Goal: Task Accomplishment & Management: Manage account settings

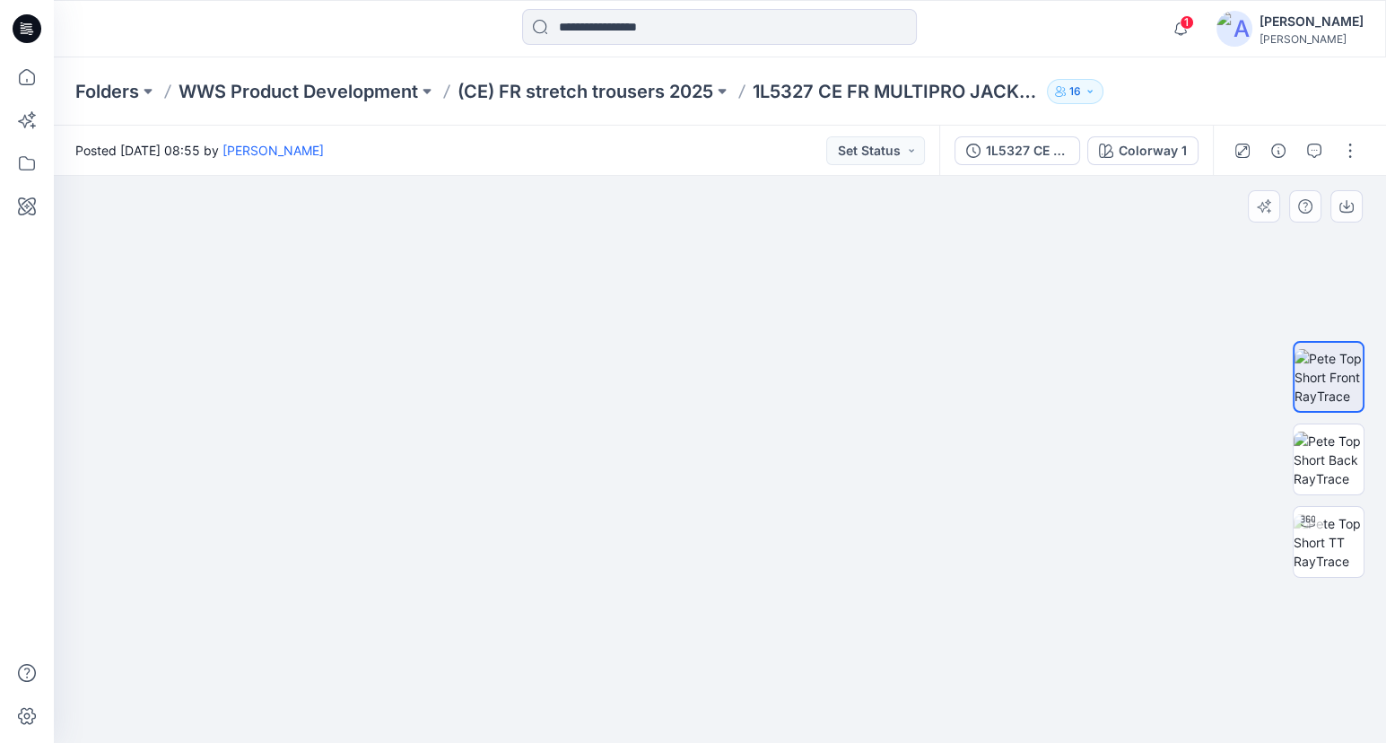
drag, startPoint x: 658, startPoint y: 421, endPoint x: 691, endPoint y: 536, distance: 119.3
click at [691, 536] on img at bounding box center [820, 289] width 1667 height 908
drag, startPoint x: 824, startPoint y: 641, endPoint x: 798, endPoint y: 528, distance: 114.9
click at [798, 528] on img at bounding box center [720, 304] width 1208 height 878
click at [607, 85] on p "(CE) FR stretch trousers 2025" at bounding box center [586, 91] width 256 height 25
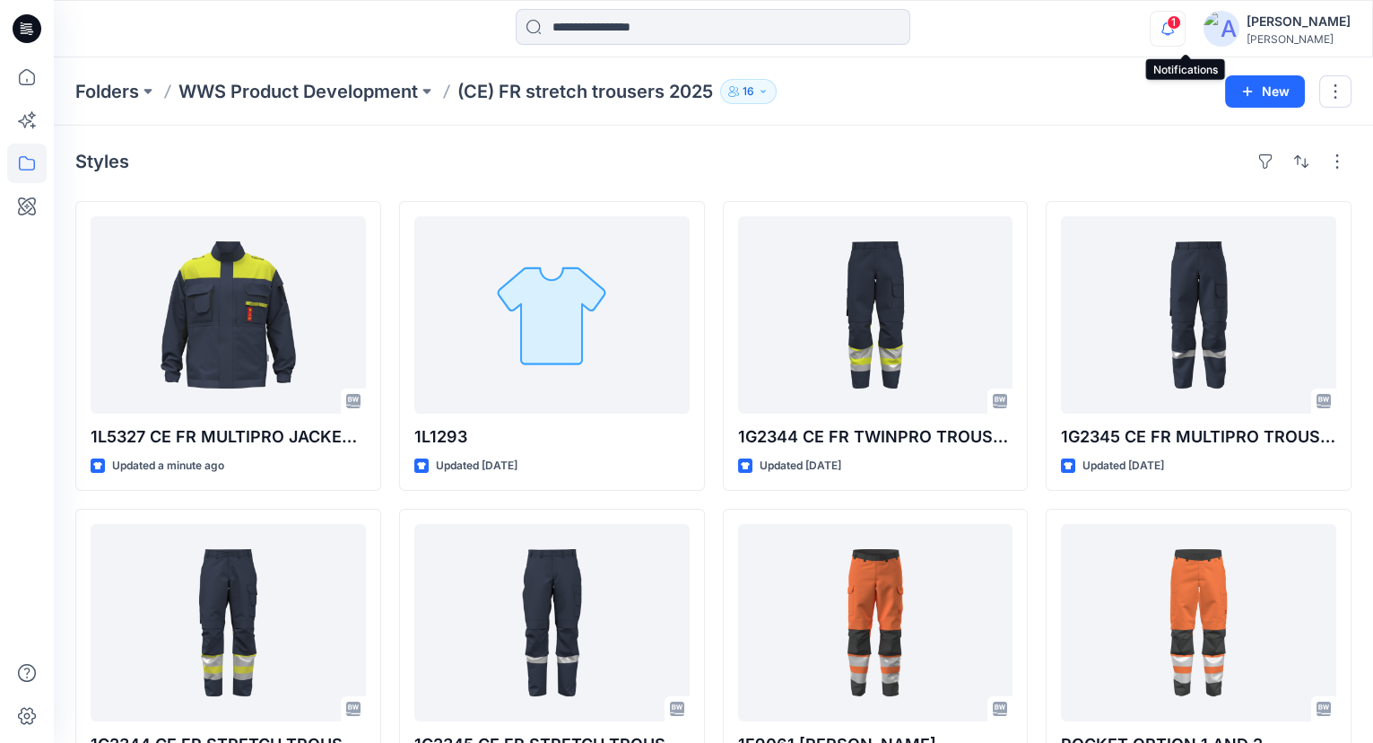
click at [1182, 21] on icon "button" at bounding box center [1168, 29] width 34 height 36
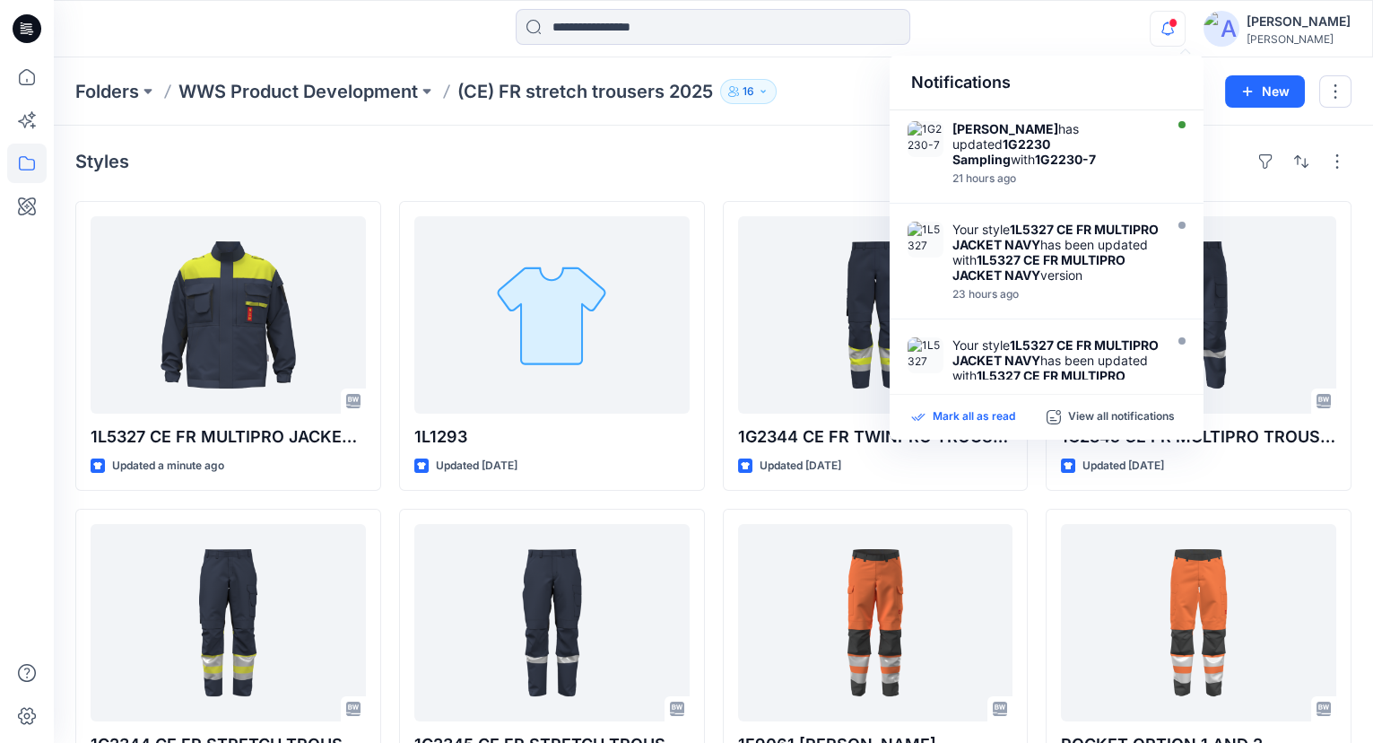
click at [985, 416] on p "Mark all as read" at bounding box center [974, 417] width 83 height 16
click at [290, 159] on div "Styles" at bounding box center [713, 161] width 1277 height 29
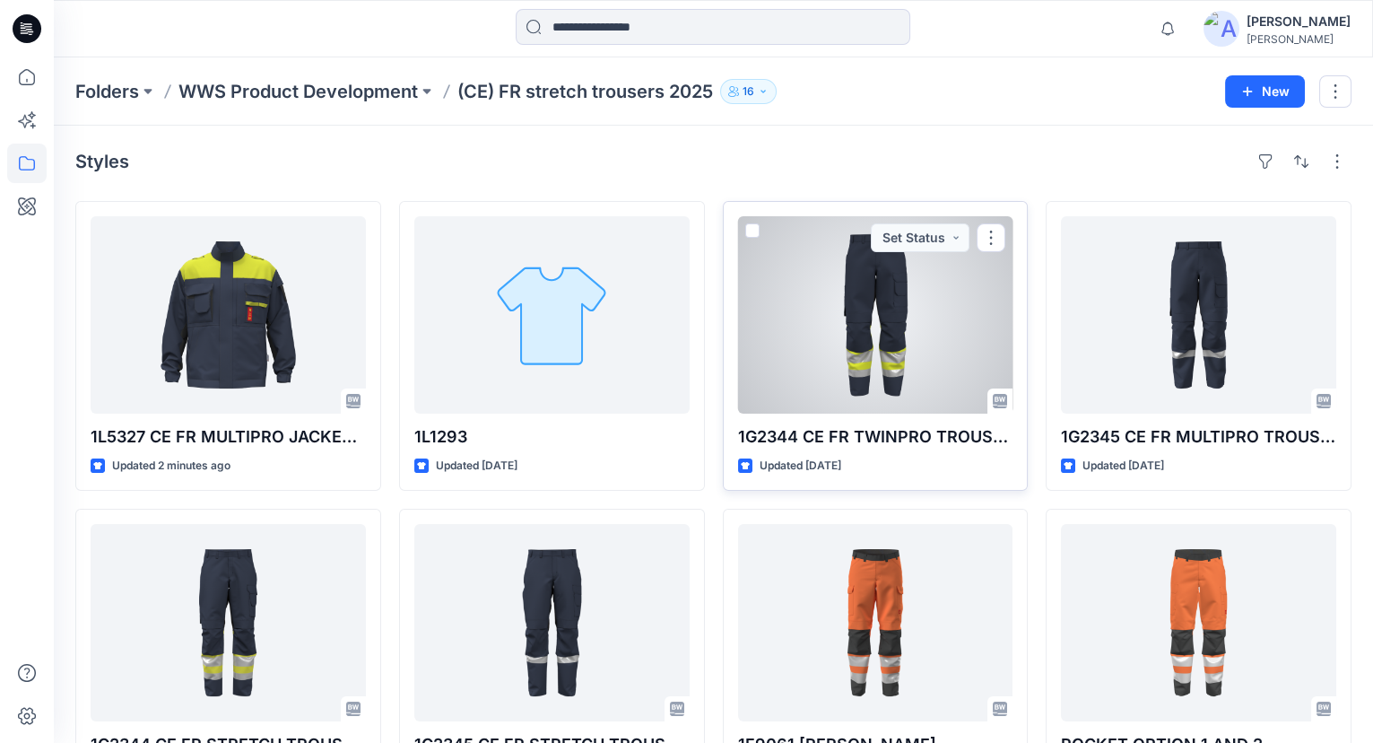
click at [934, 309] on div at bounding box center [875, 314] width 275 height 197
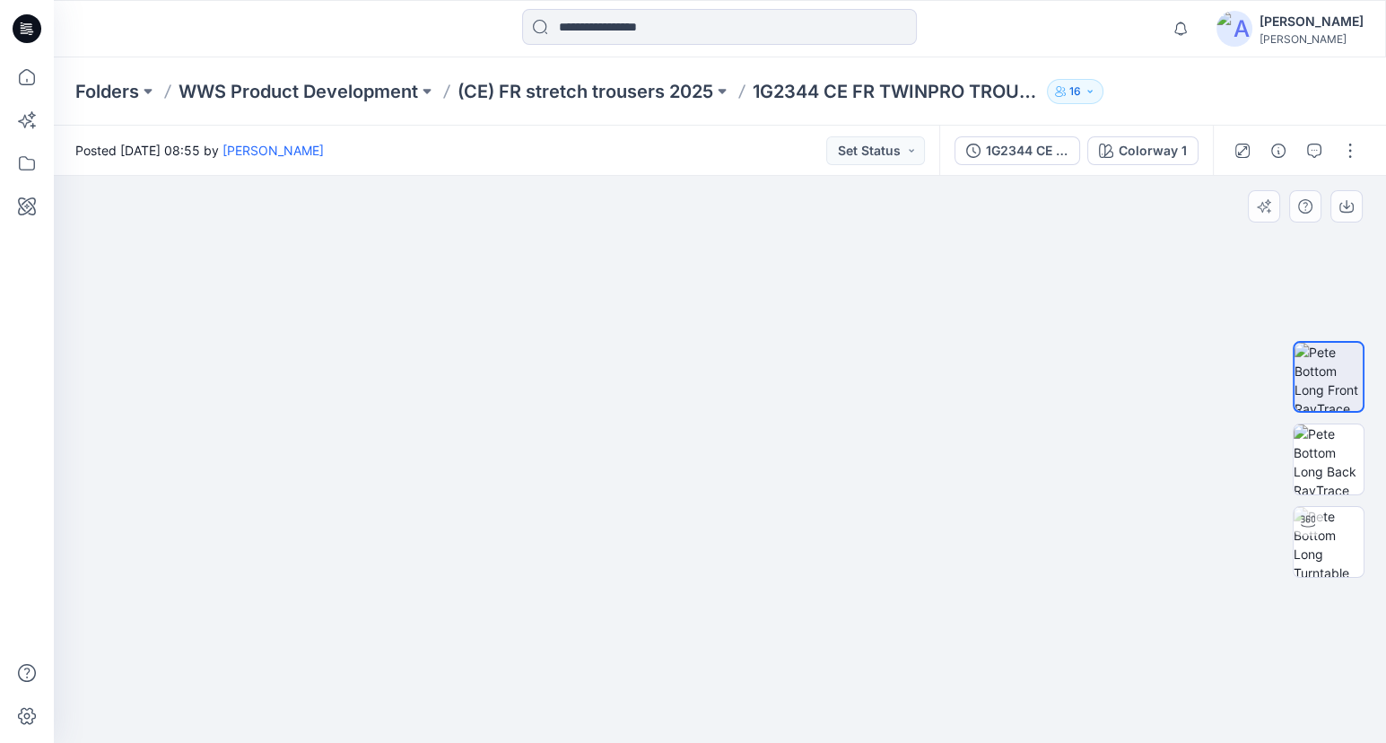
drag, startPoint x: 913, startPoint y: 378, endPoint x: 923, endPoint y: 517, distance: 139.4
click at [923, 517] on img at bounding box center [738, 251] width 1707 height 986
click at [564, 95] on p "(CE) FR stretch trousers 2025" at bounding box center [586, 91] width 256 height 25
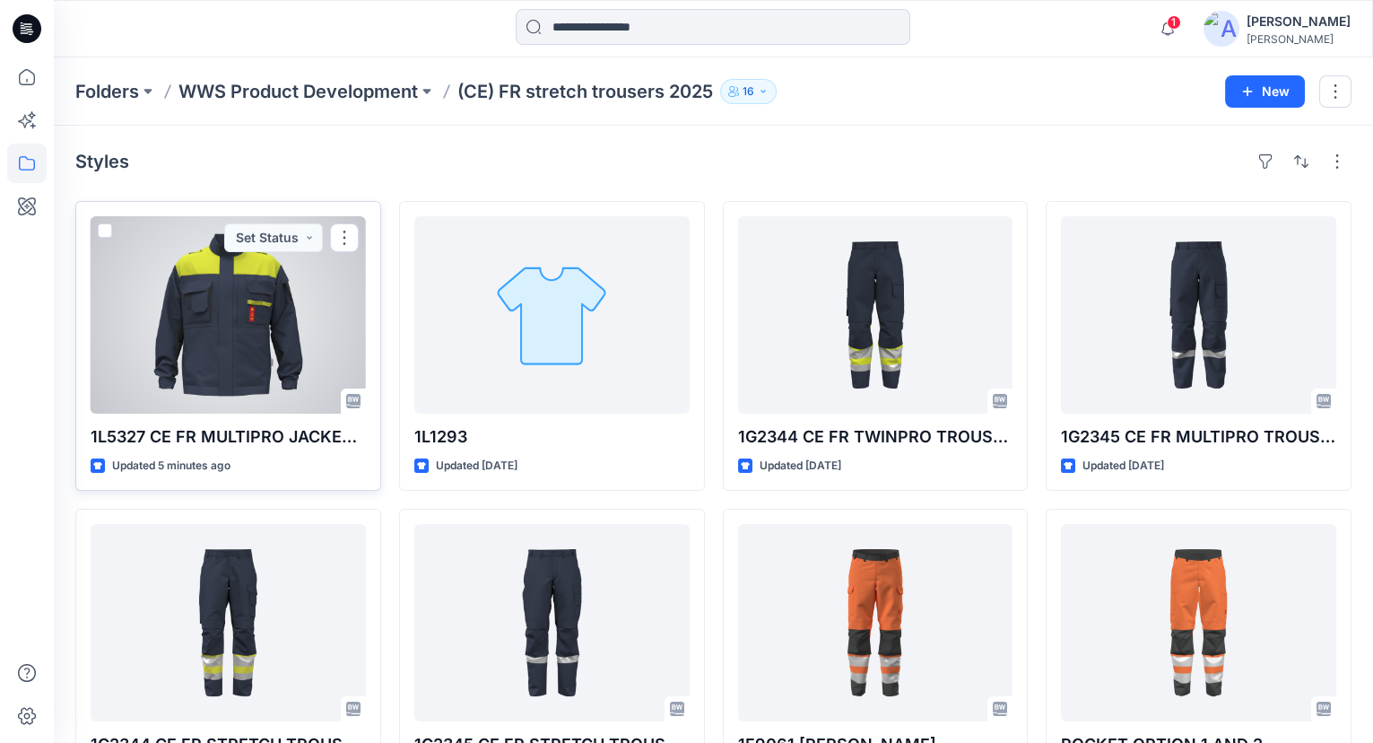
click at [250, 348] on div at bounding box center [228, 314] width 275 height 197
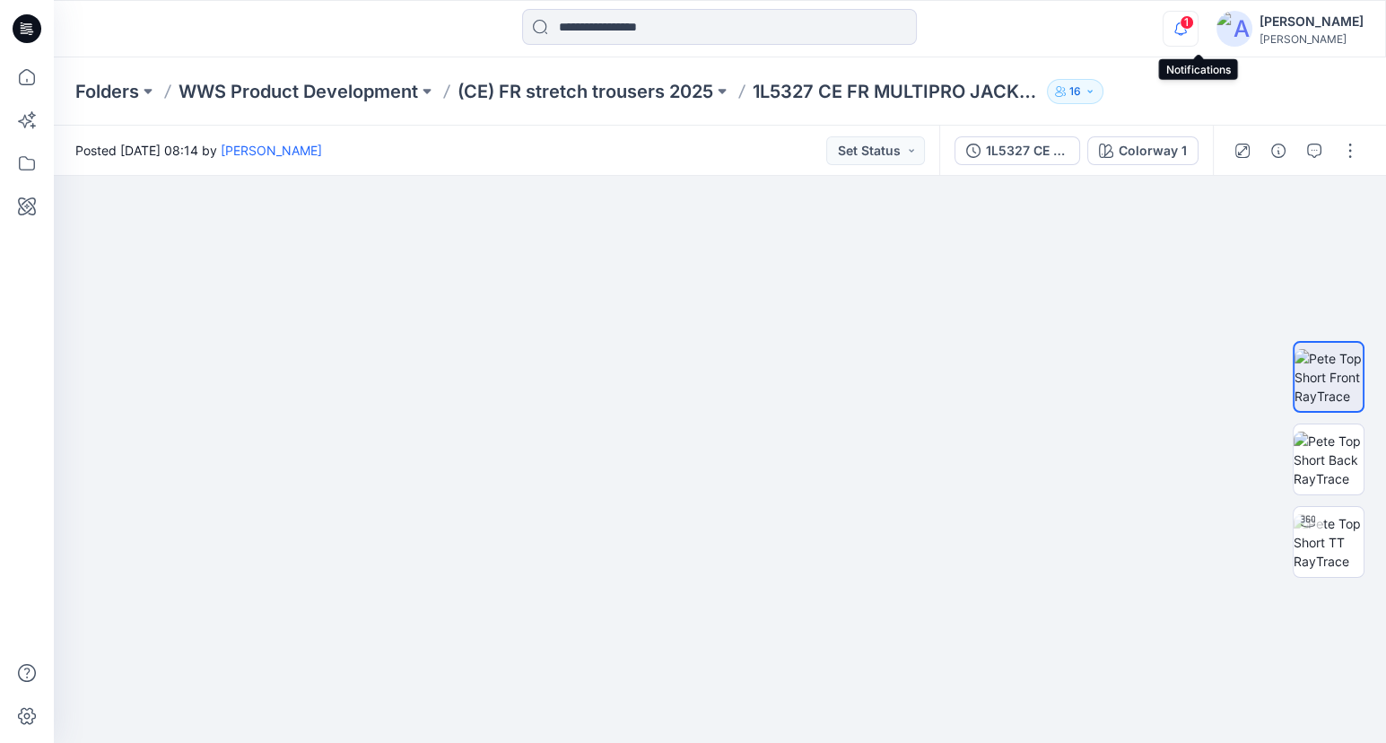
click at [1192, 20] on icon "button" at bounding box center [1181, 29] width 34 height 36
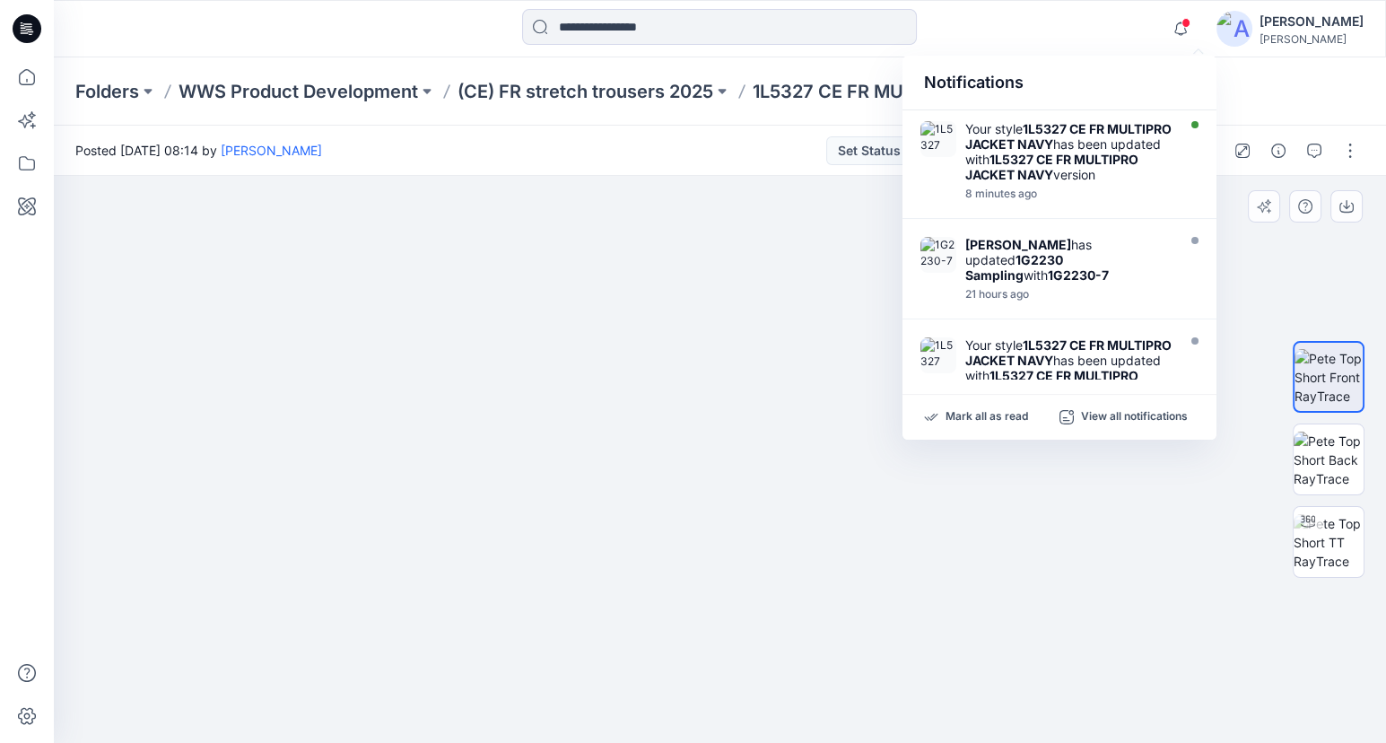
click at [1265, 650] on img at bounding box center [720, 307] width 1178 height 873
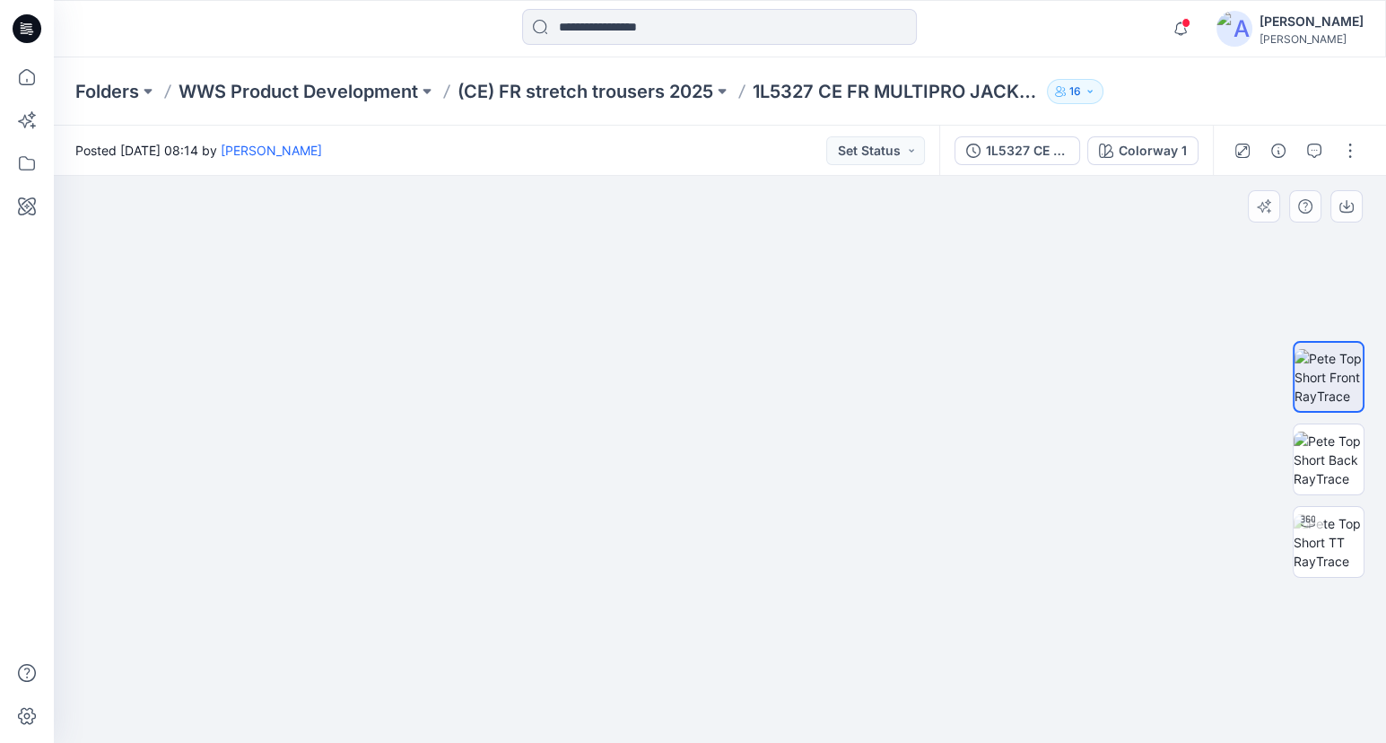
drag, startPoint x: 442, startPoint y: 682, endPoint x: 357, endPoint y: 628, distance: 100.8
click at [356, 629] on img at bounding box center [634, 121] width 1819 height 1244
drag, startPoint x: 592, startPoint y: 325, endPoint x: 593, endPoint y: 432, distance: 106.8
click at [590, 437] on img at bounding box center [718, 285] width 1422 height 917
click at [1198, 18] on icon "button" at bounding box center [1181, 29] width 34 height 36
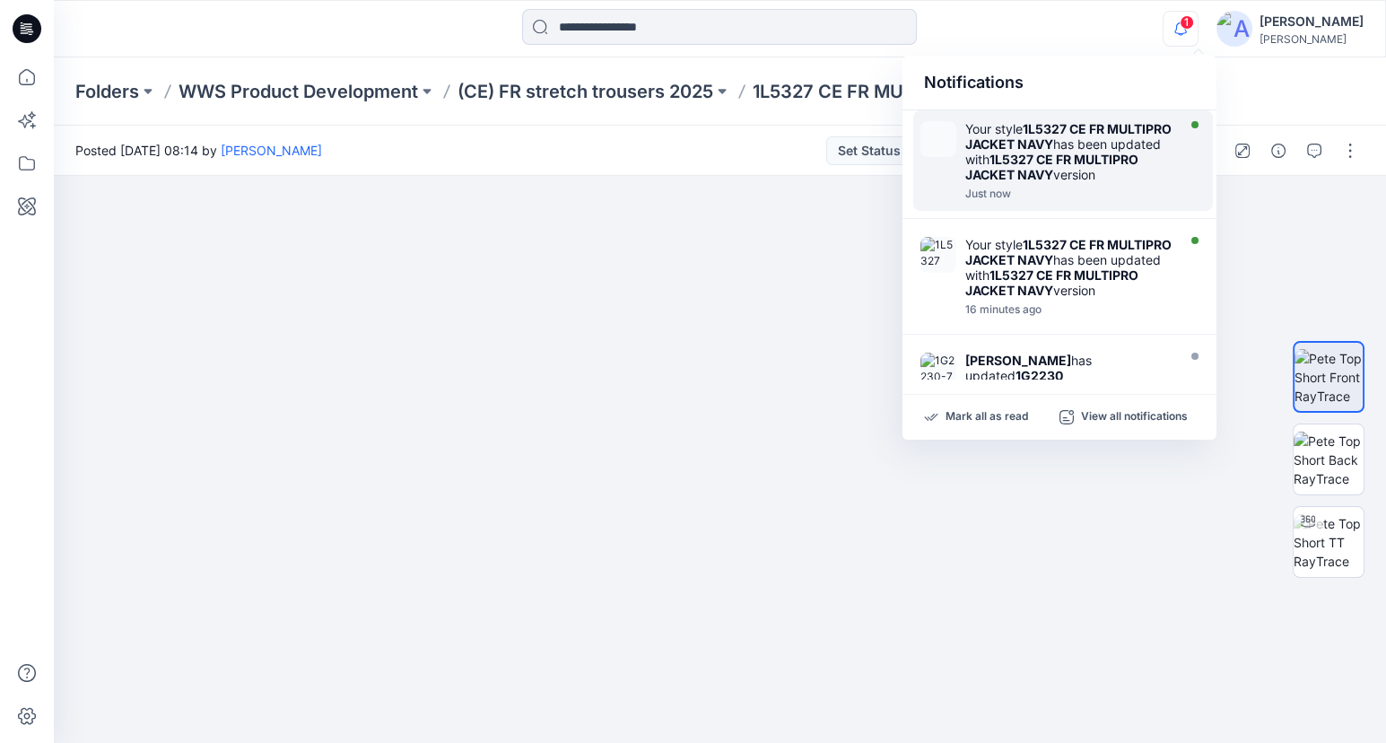
click at [1049, 144] on strong "1L5327 CE FR MULTIPRO JACKET NAVY" at bounding box center [1068, 136] width 206 height 31
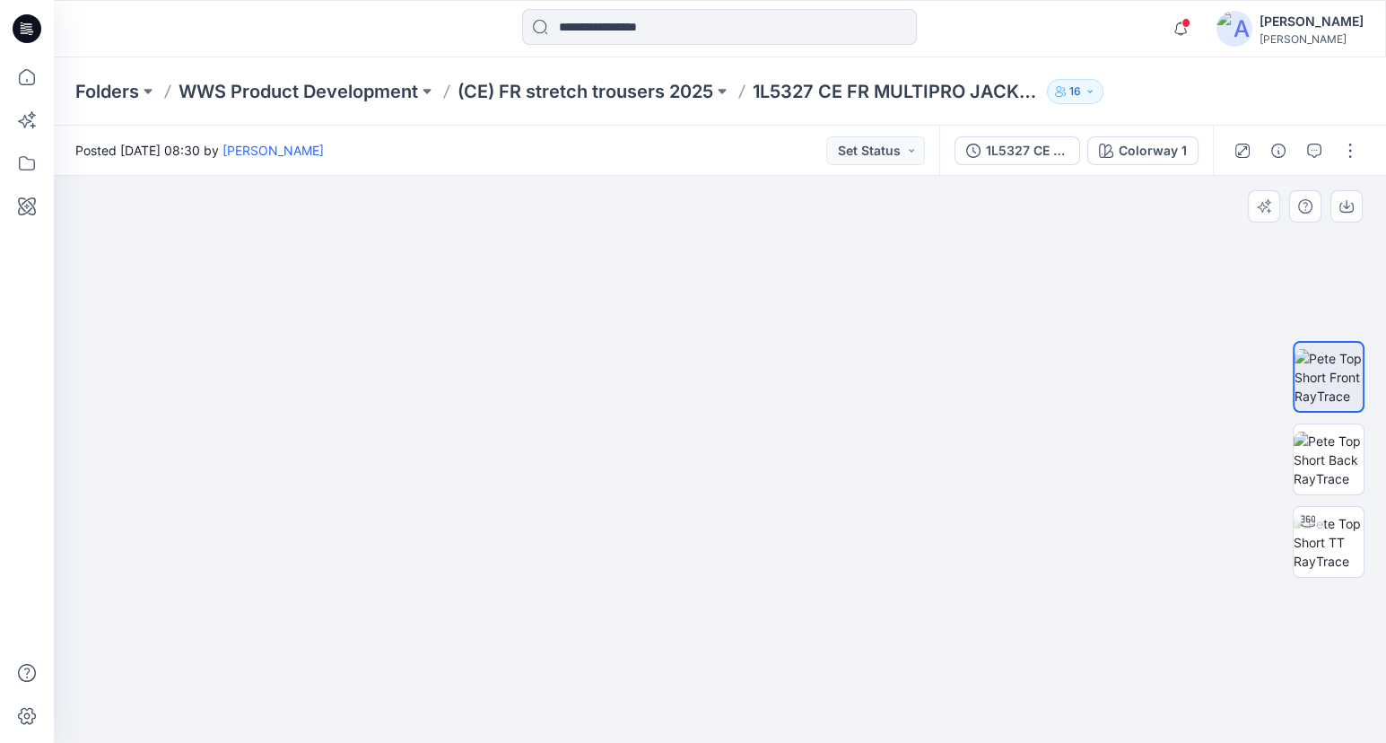
drag, startPoint x: 565, startPoint y: 286, endPoint x: 578, endPoint y: 365, distance: 79.9
click at [578, 365] on img at bounding box center [733, 286] width 1422 height 916
click at [637, 85] on p "(CE) FR stretch trousers 2025" at bounding box center [586, 91] width 256 height 25
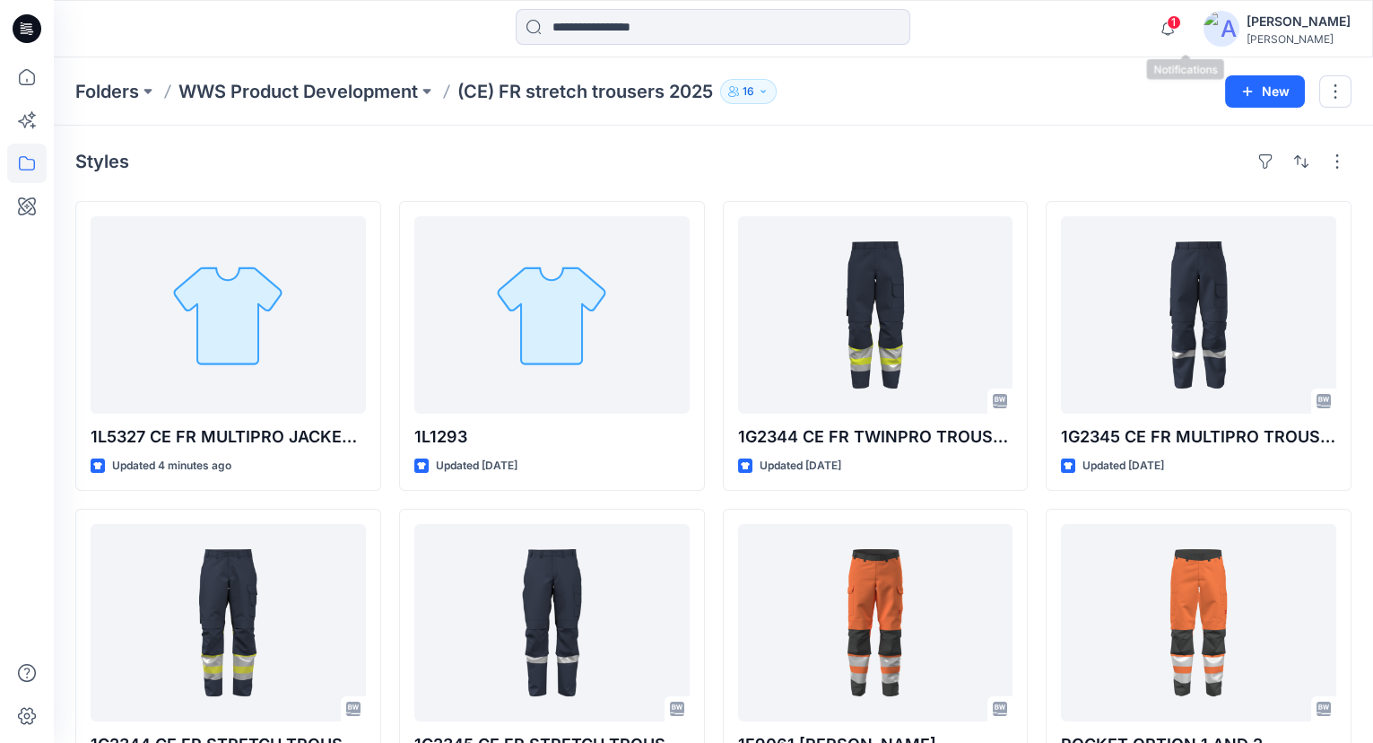
click at [1181, 21] on span "1" at bounding box center [1174, 22] width 14 height 14
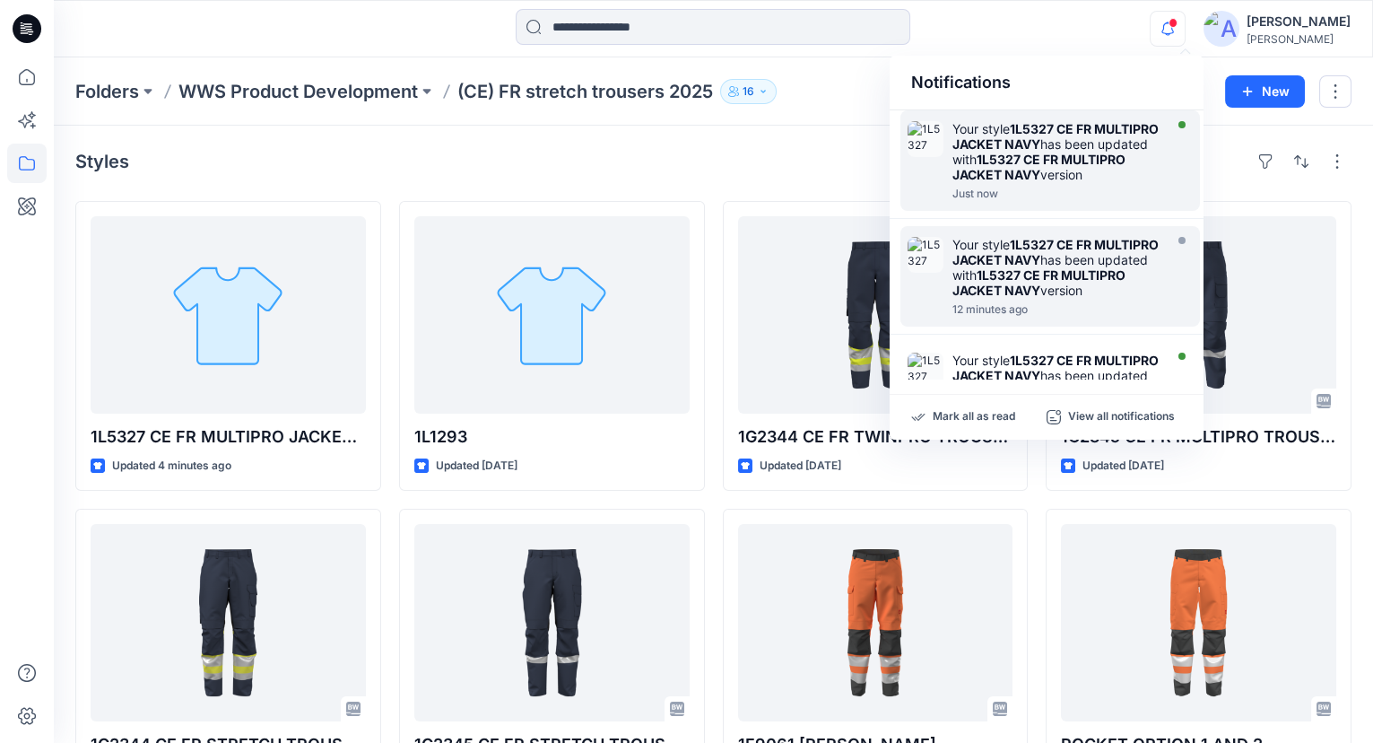
click at [998, 174] on strong "1L5327 CE FR MULTIPRO JACKET NAVY" at bounding box center [1039, 167] width 173 height 31
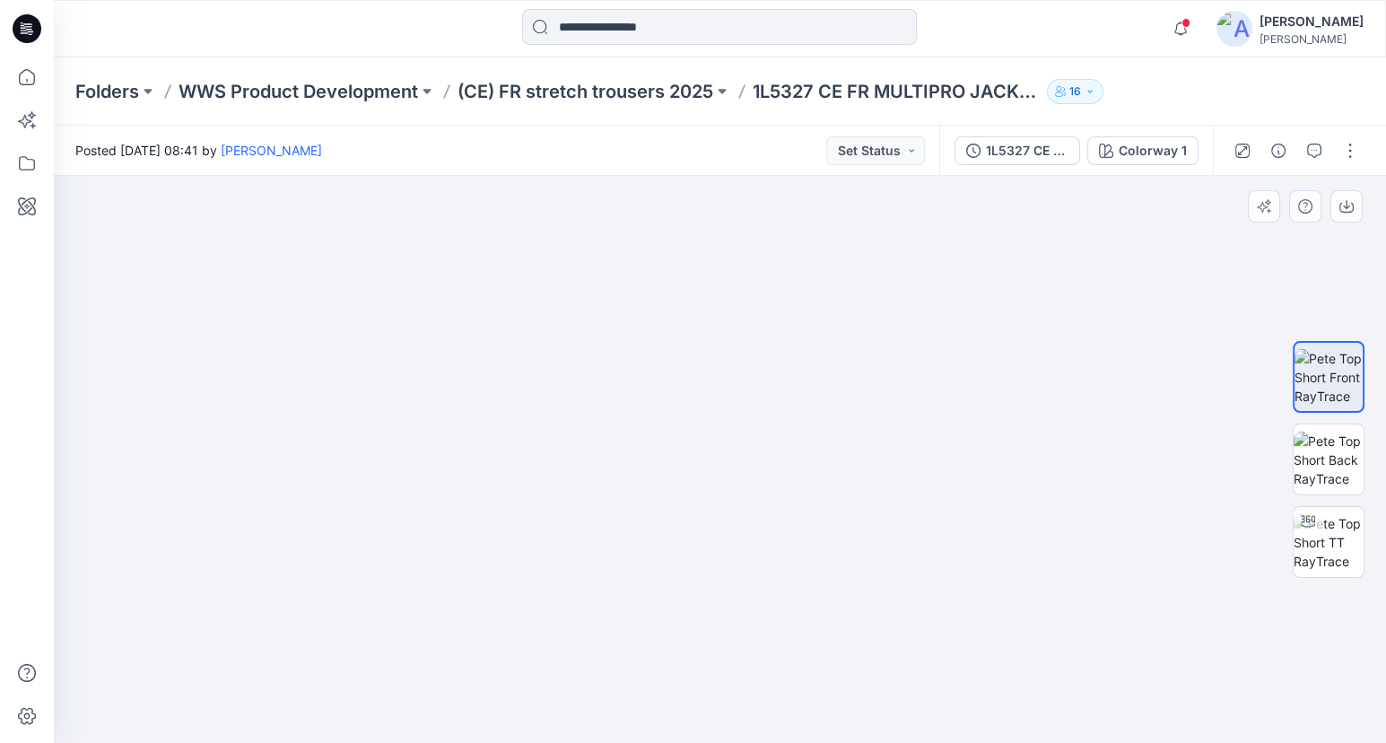
drag, startPoint x: 581, startPoint y: 303, endPoint x: 584, endPoint y: 404, distance: 100.5
click at [584, 404] on img at bounding box center [726, 280] width 1544 height 928
click at [573, 85] on p "(CE) FR stretch trousers 2025" at bounding box center [586, 91] width 256 height 25
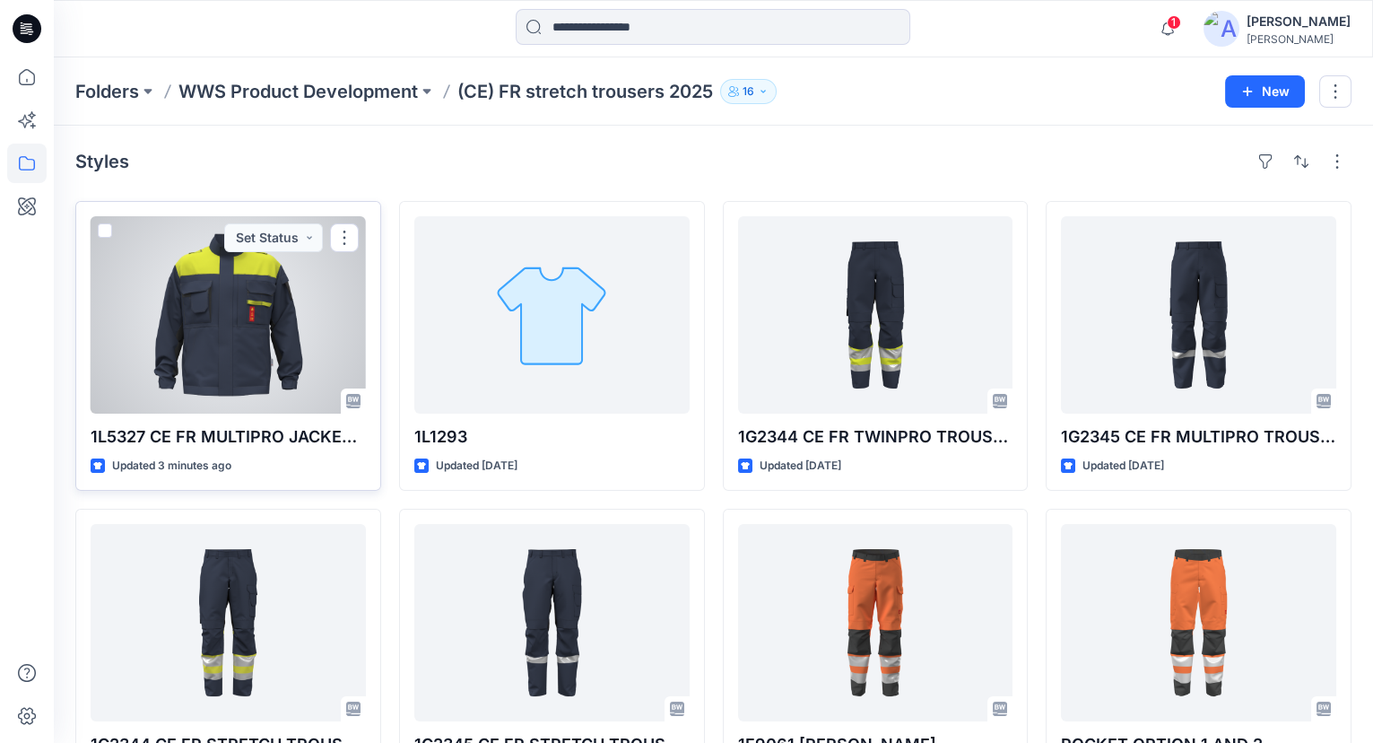
click at [225, 293] on div at bounding box center [228, 314] width 275 height 197
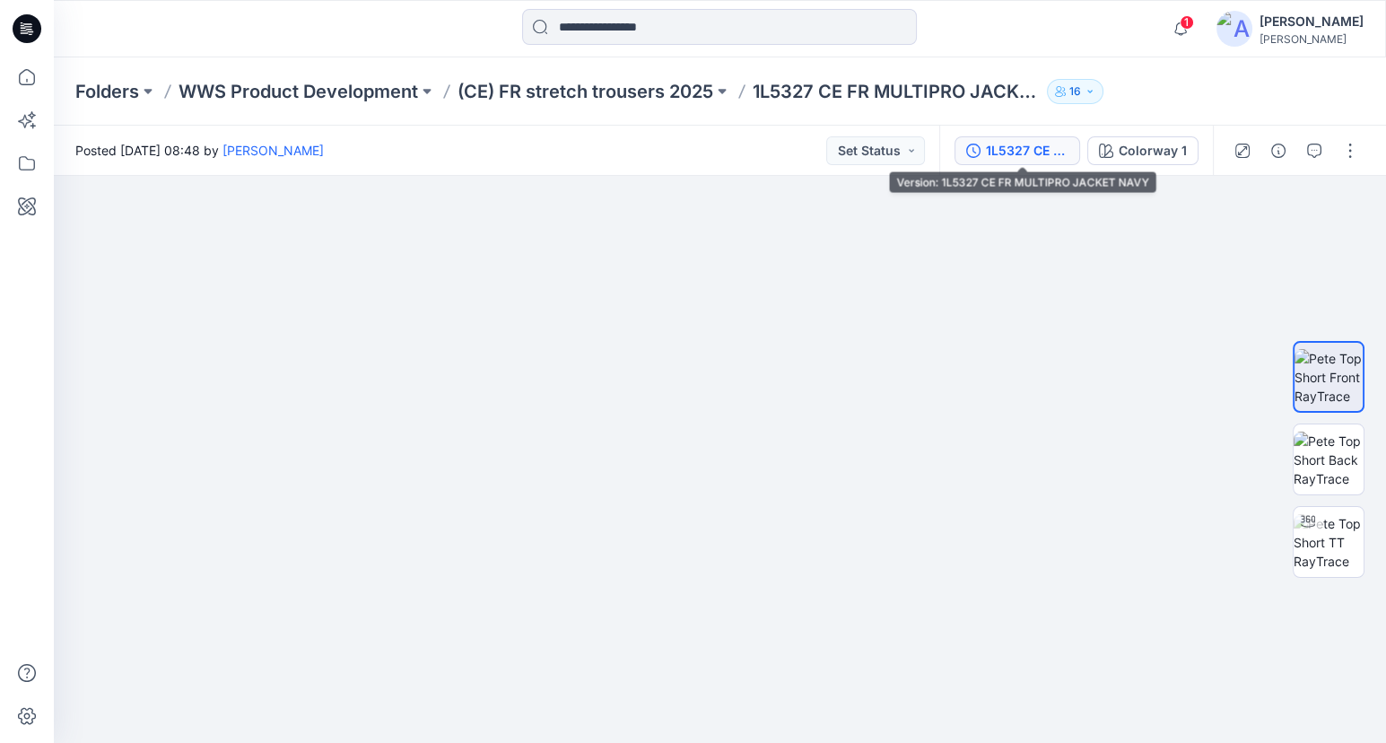
click at [1011, 144] on div "1L5327 CE FR MULTIPRO JACKET NAVY" at bounding box center [1027, 151] width 83 height 20
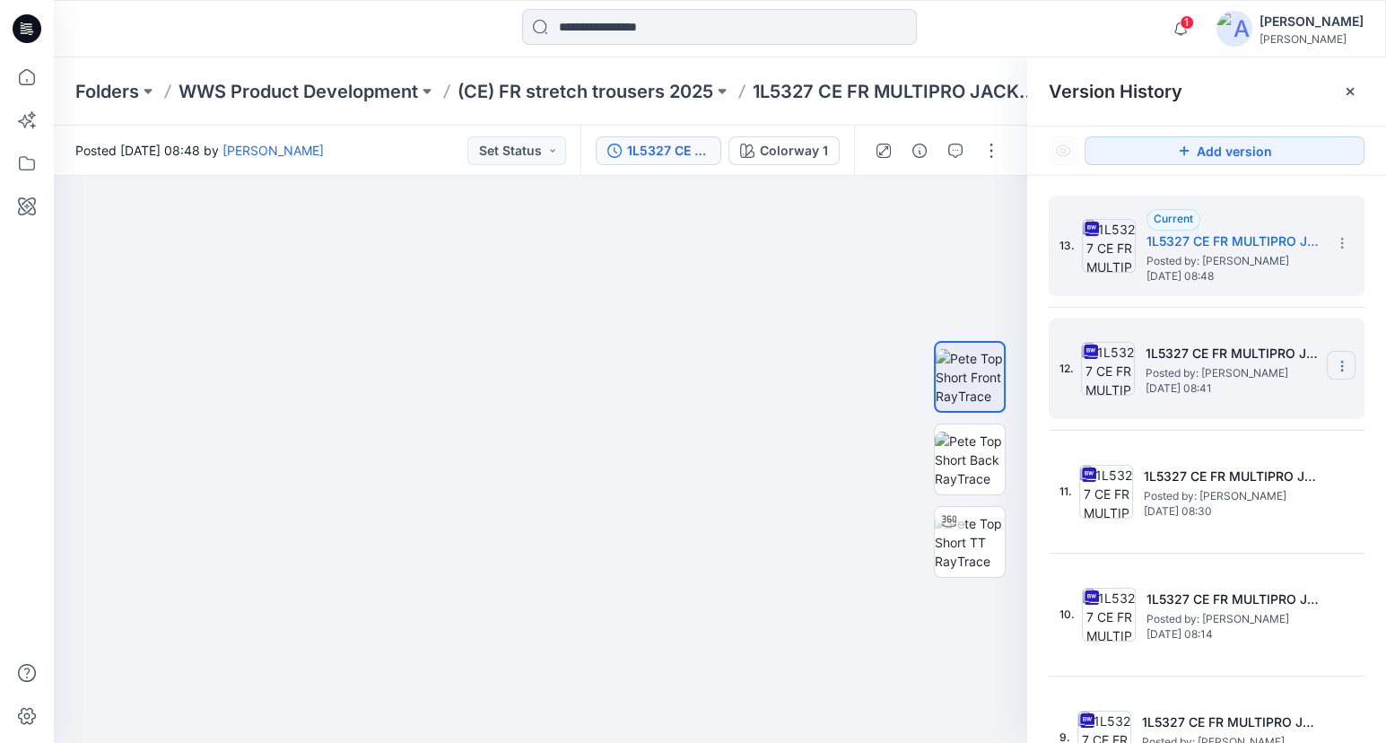
click at [1335, 370] on icon at bounding box center [1342, 366] width 14 height 14
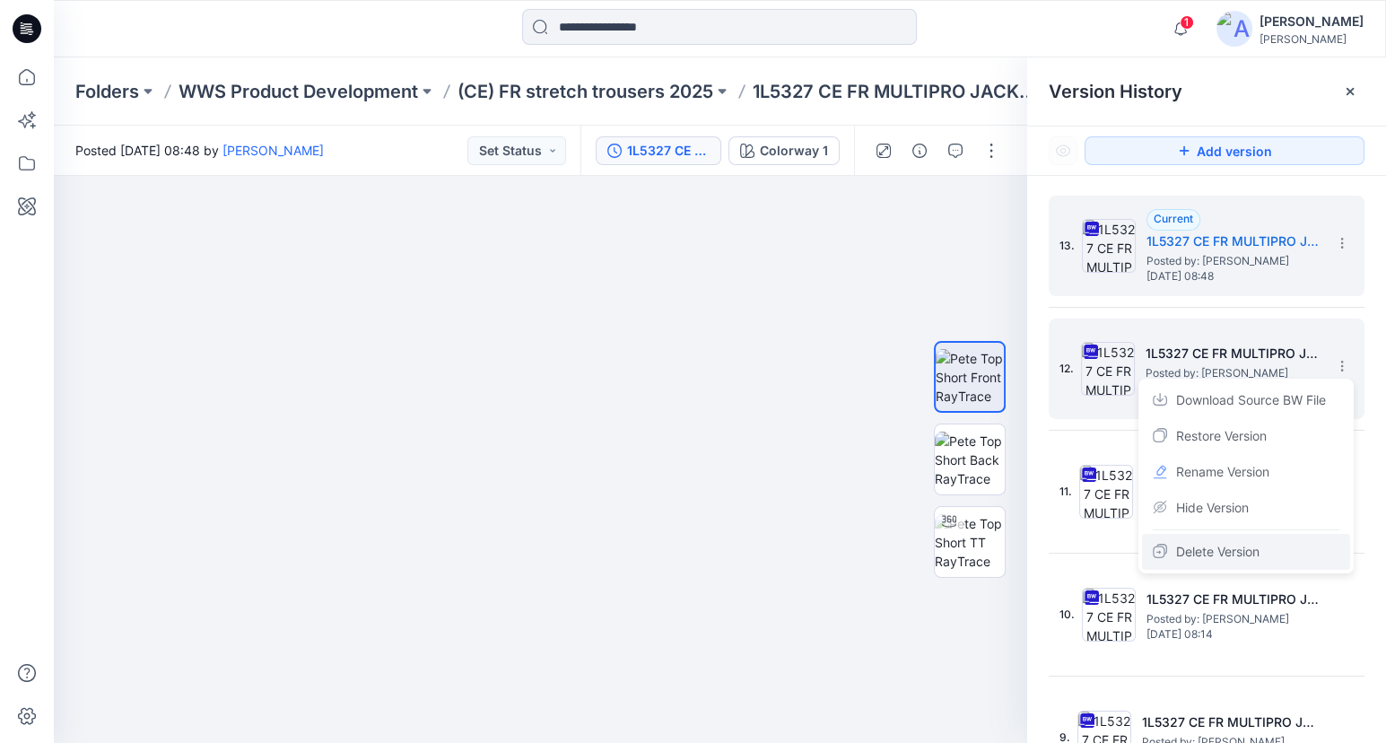
click at [1228, 549] on span "Delete Version" at bounding box center [1217, 552] width 83 height 22
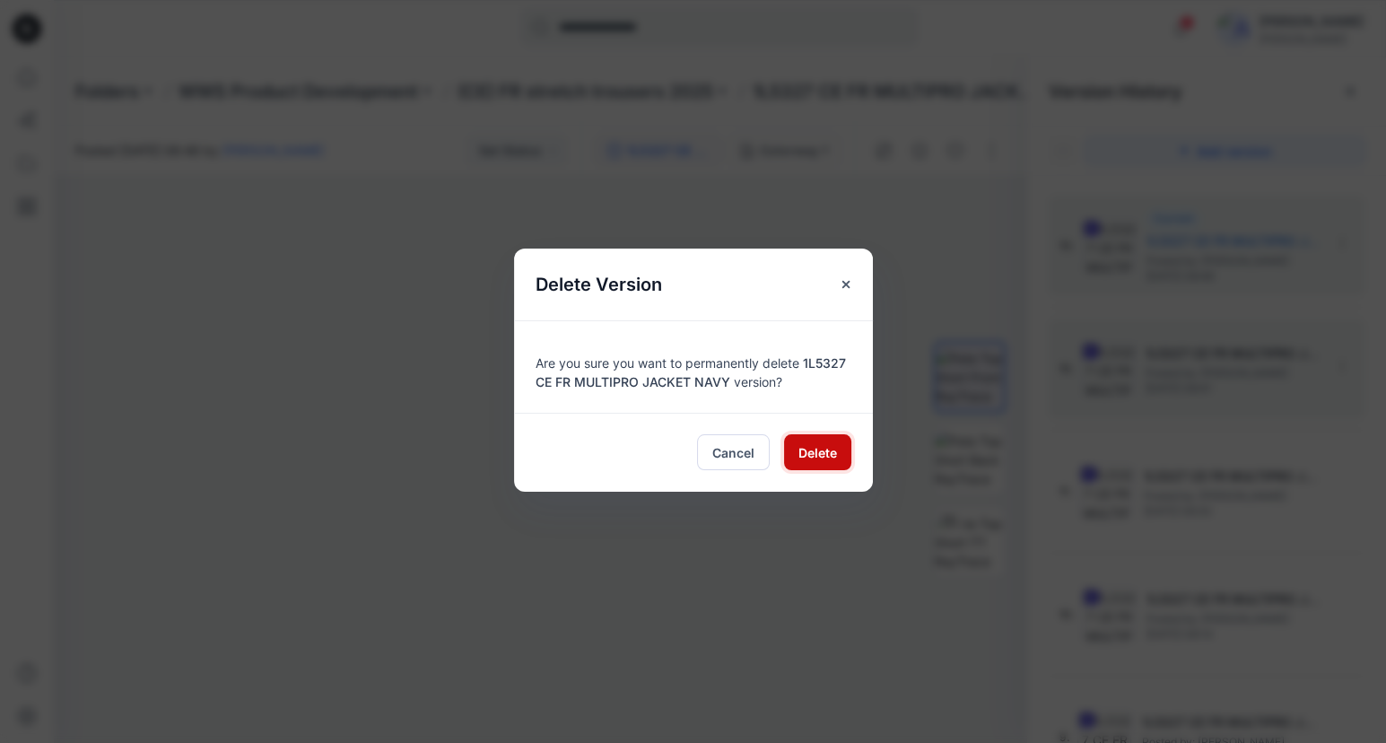
click at [793, 454] on button "Delete" at bounding box center [817, 452] width 67 height 36
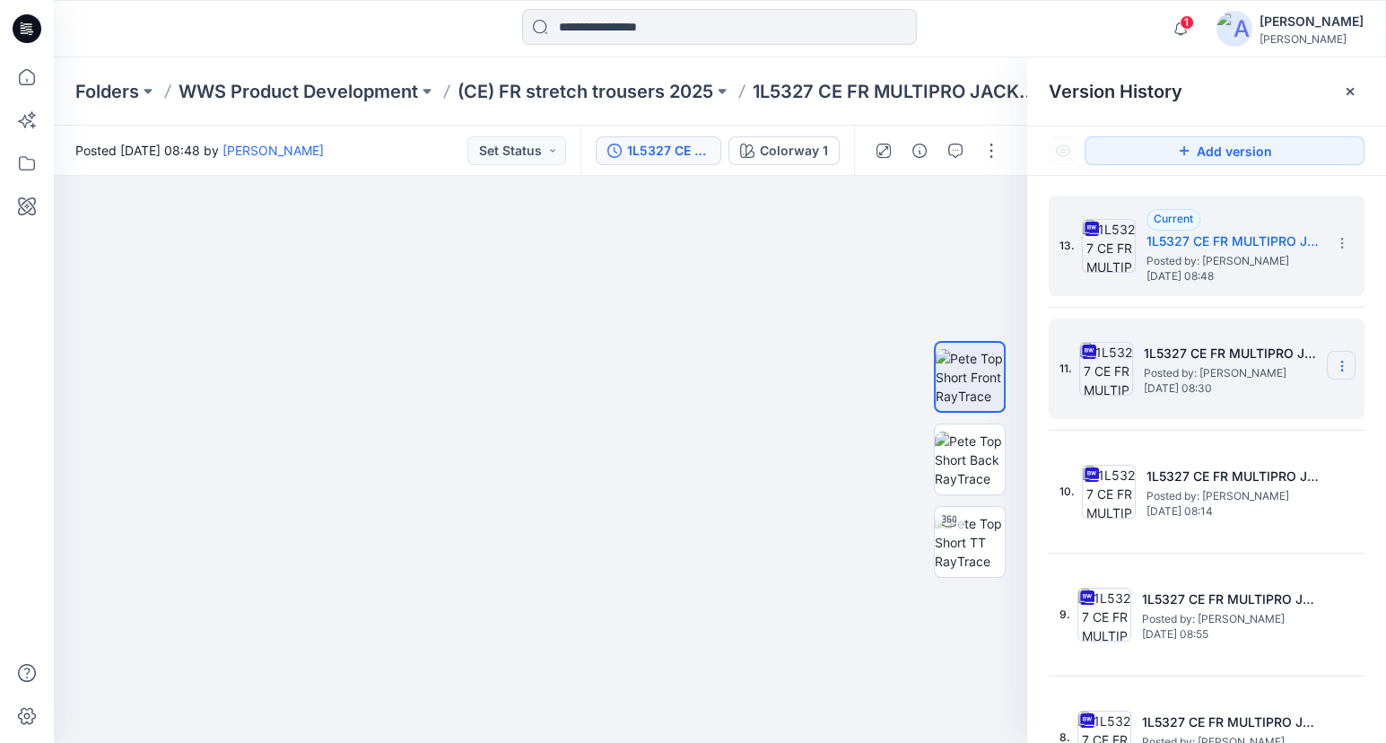
click at [1336, 355] on section at bounding box center [1341, 365] width 29 height 29
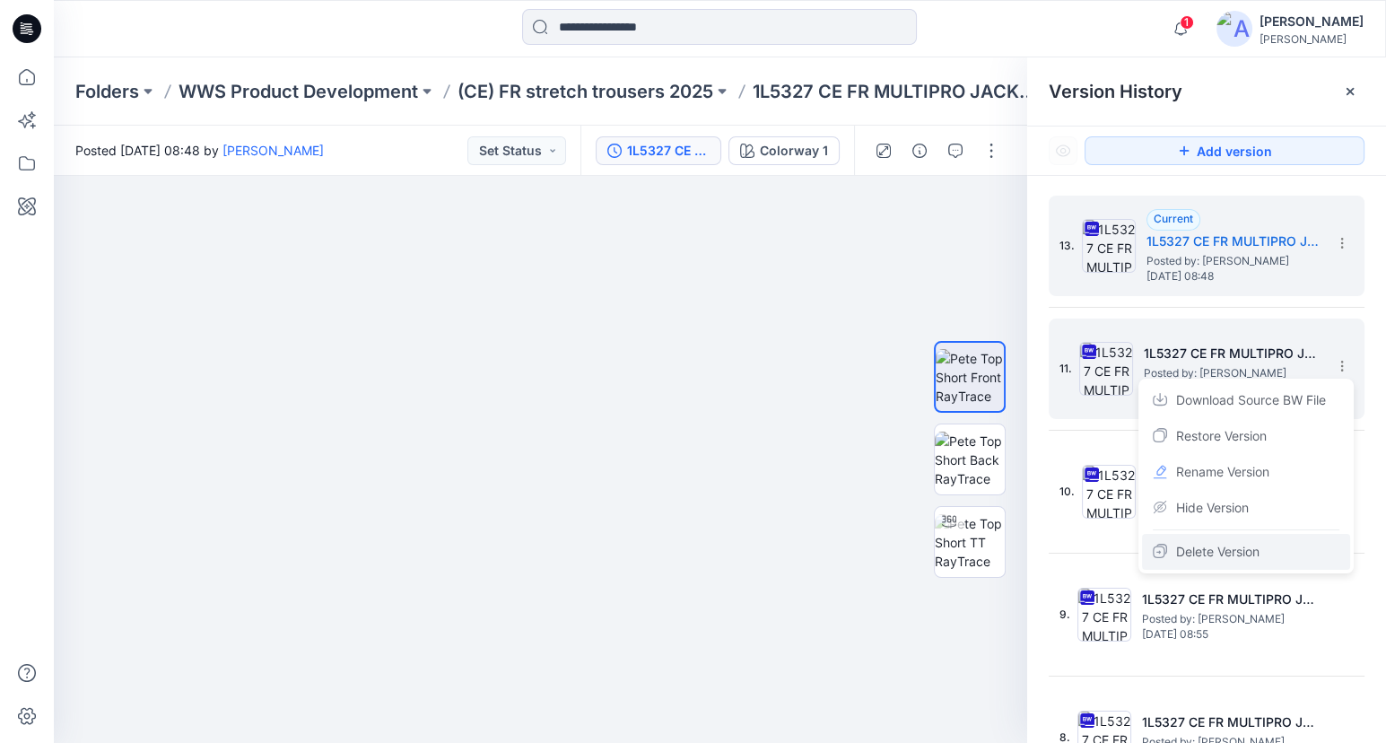
click at [1224, 551] on span "Delete Version" at bounding box center [1217, 552] width 83 height 22
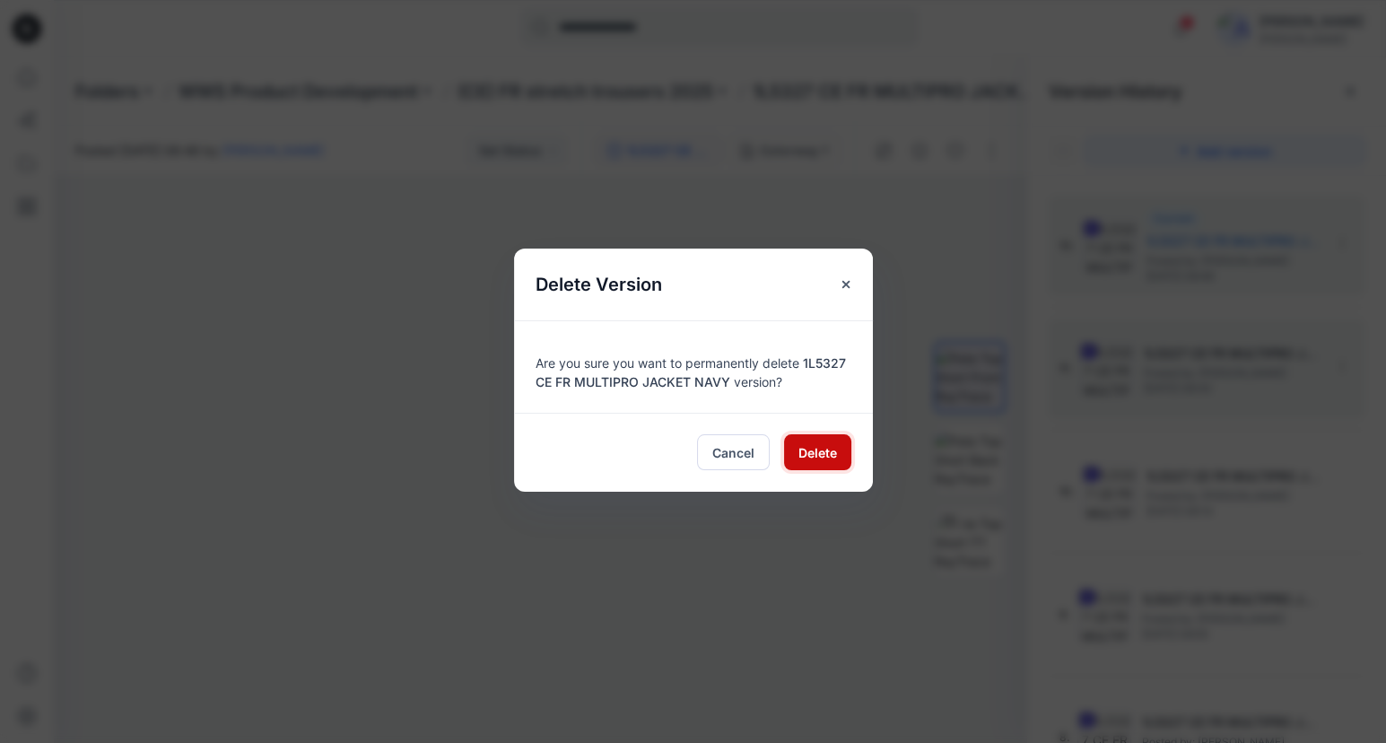
click at [831, 450] on span "Delete" at bounding box center [817, 452] width 39 height 19
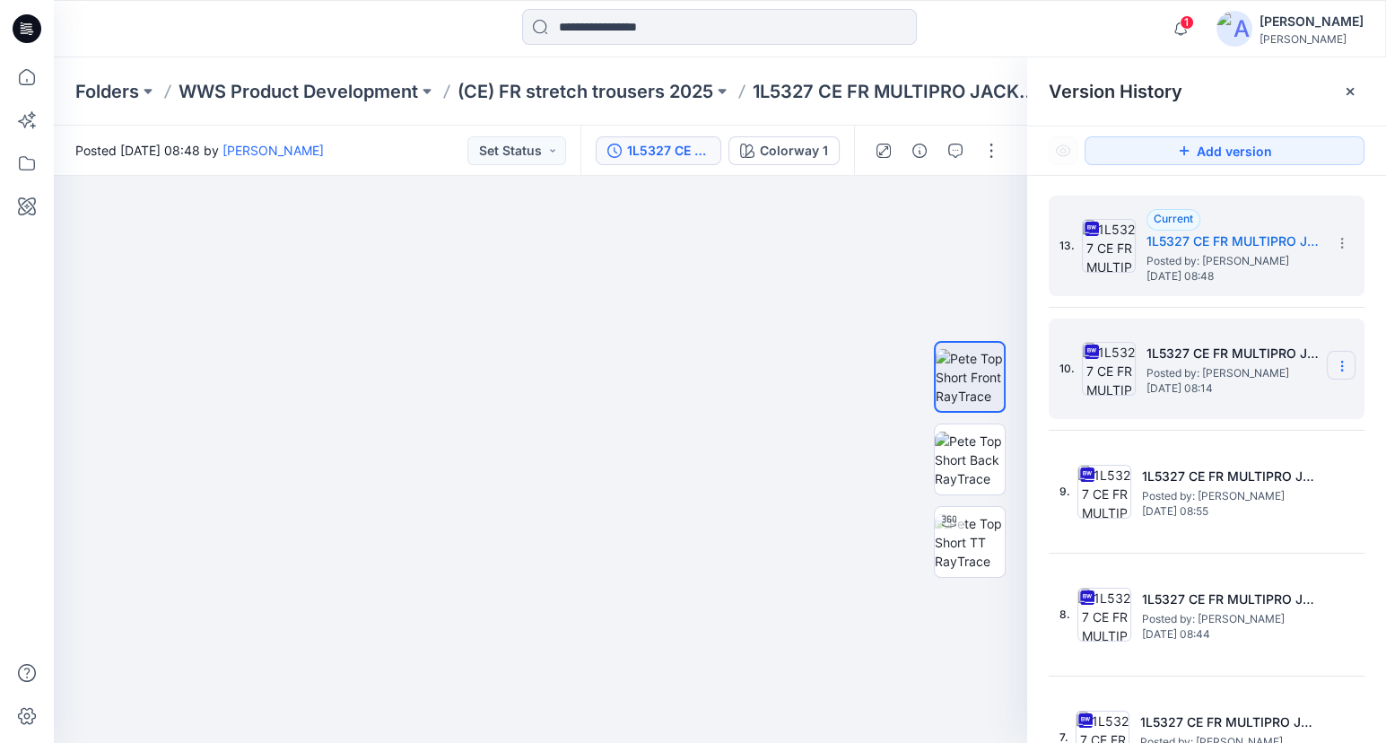
click at [1339, 364] on icon at bounding box center [1342, 366] width 14 height 14
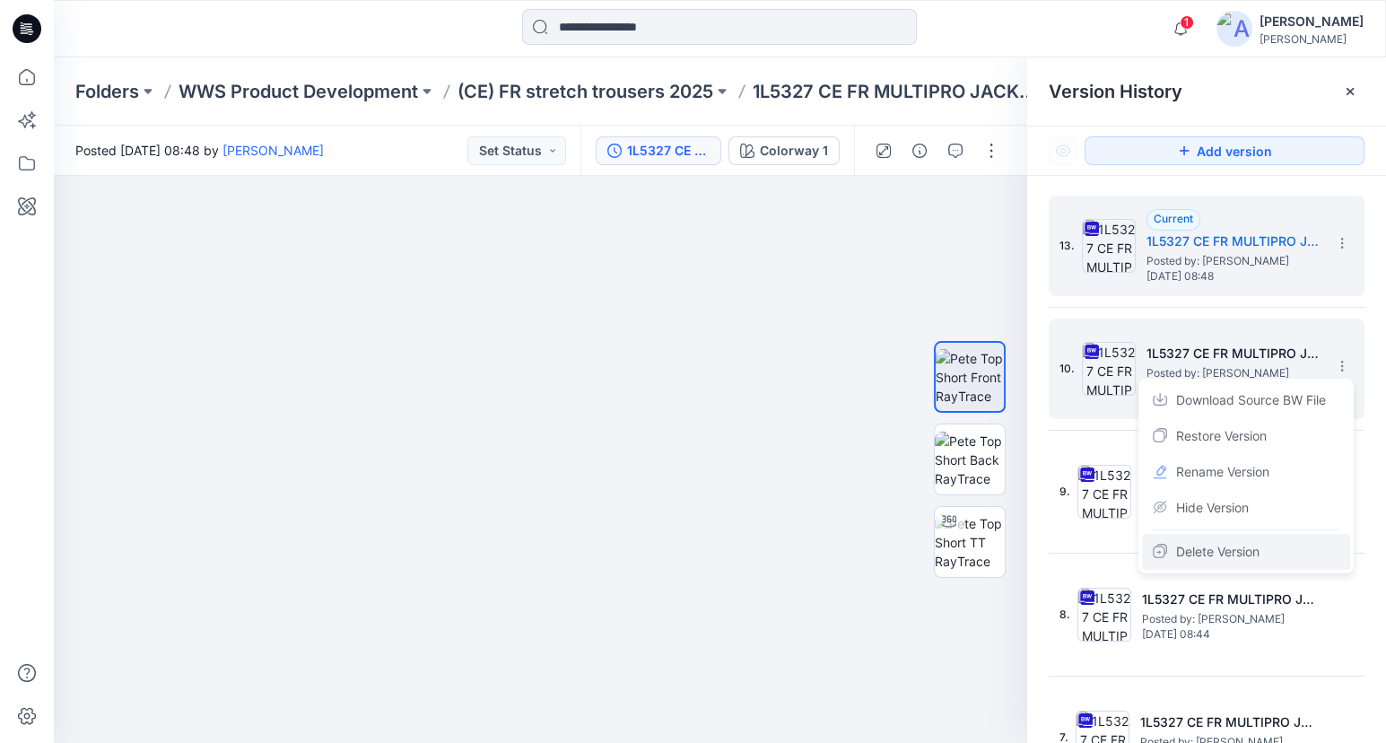
click at [1277, 556] on div "Delete Version" at bounding box center [1246, 552] width 208 height 36
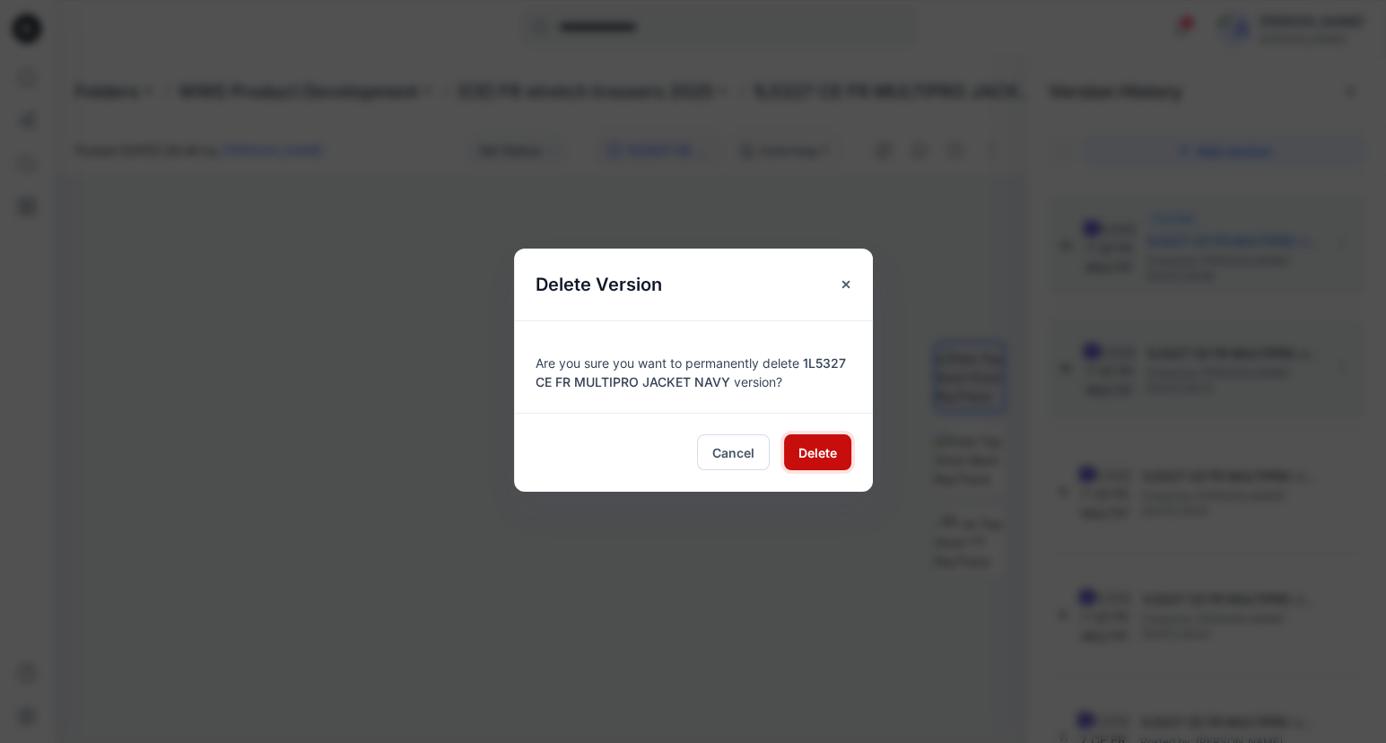
click at [814, 449] on span "Delete" at bounding box center [817, 452] width 39 height 19
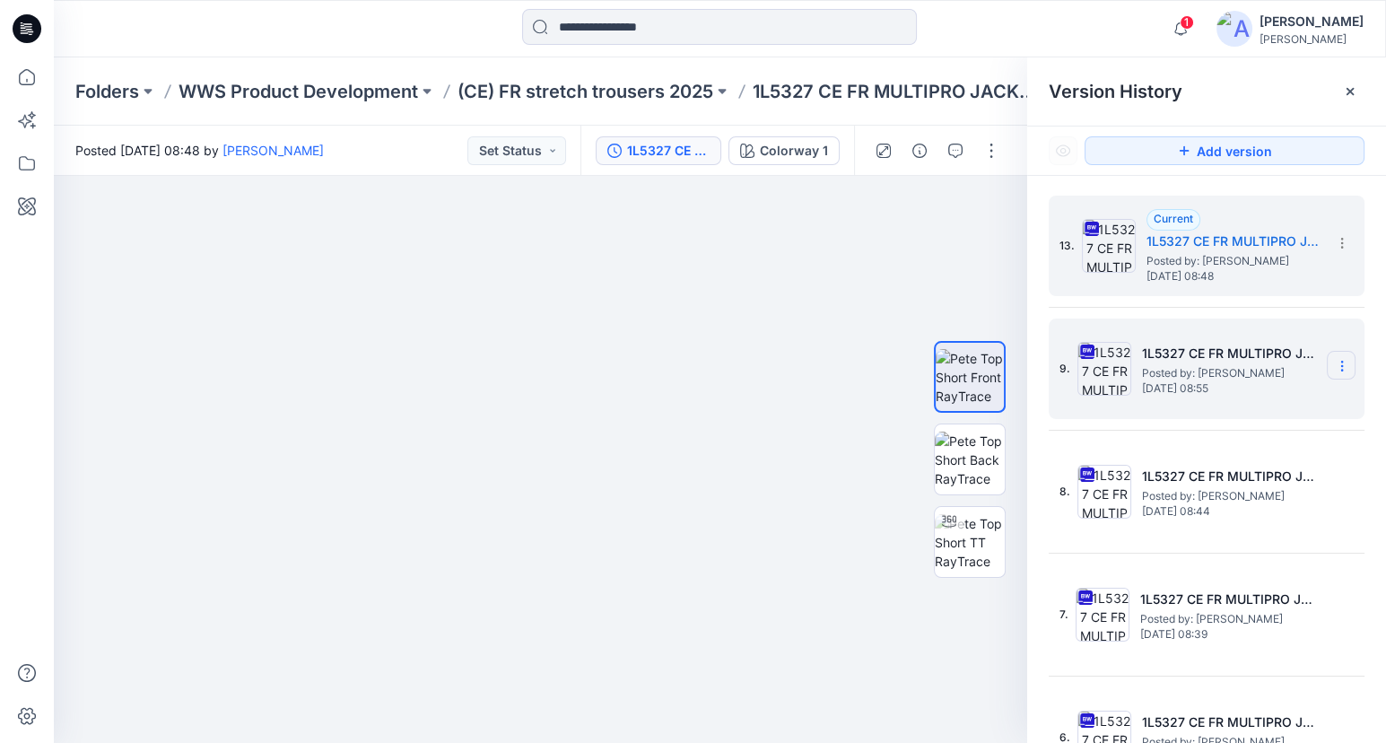
click at [1337, 359] on icon at bounding box center [1342, 366] width 14 height 14
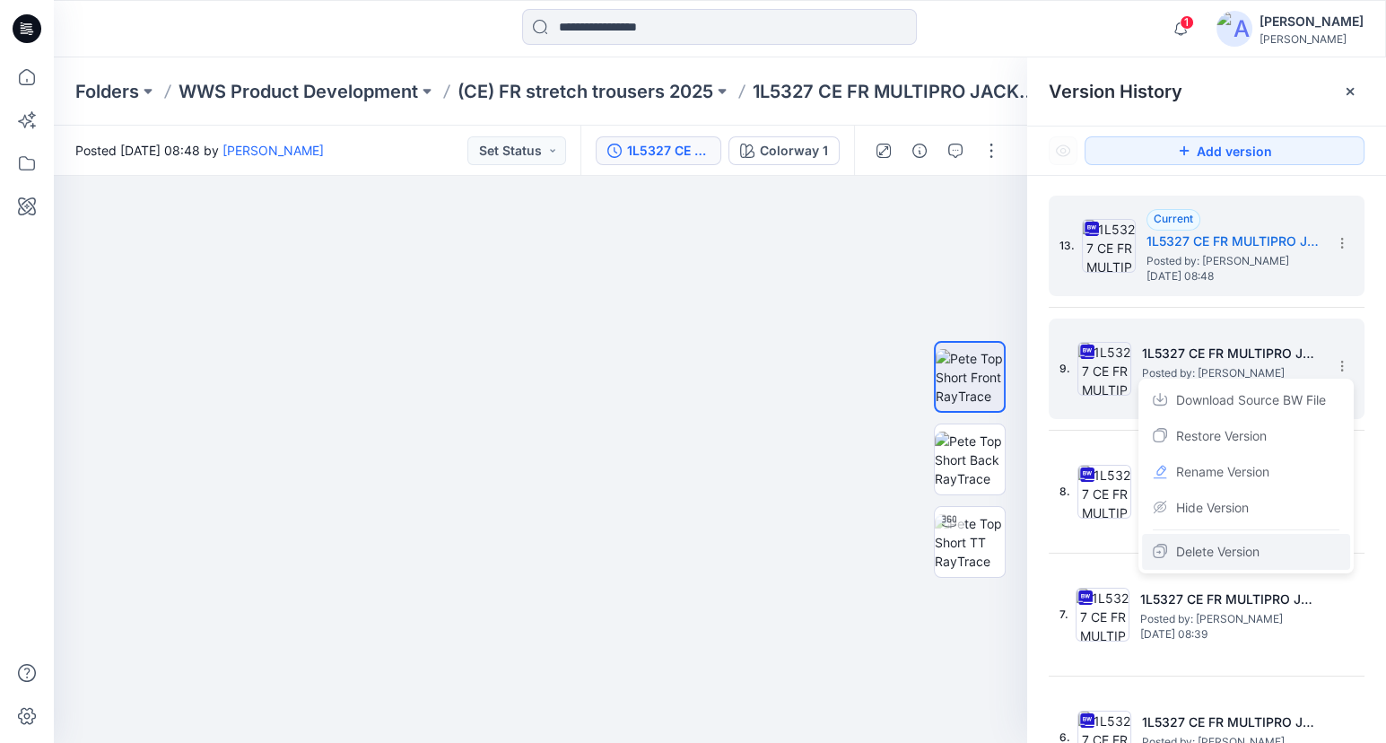
click at [1231, 549] on span "Delete Version" at bounding box center [1217, 552] width 83 height 22
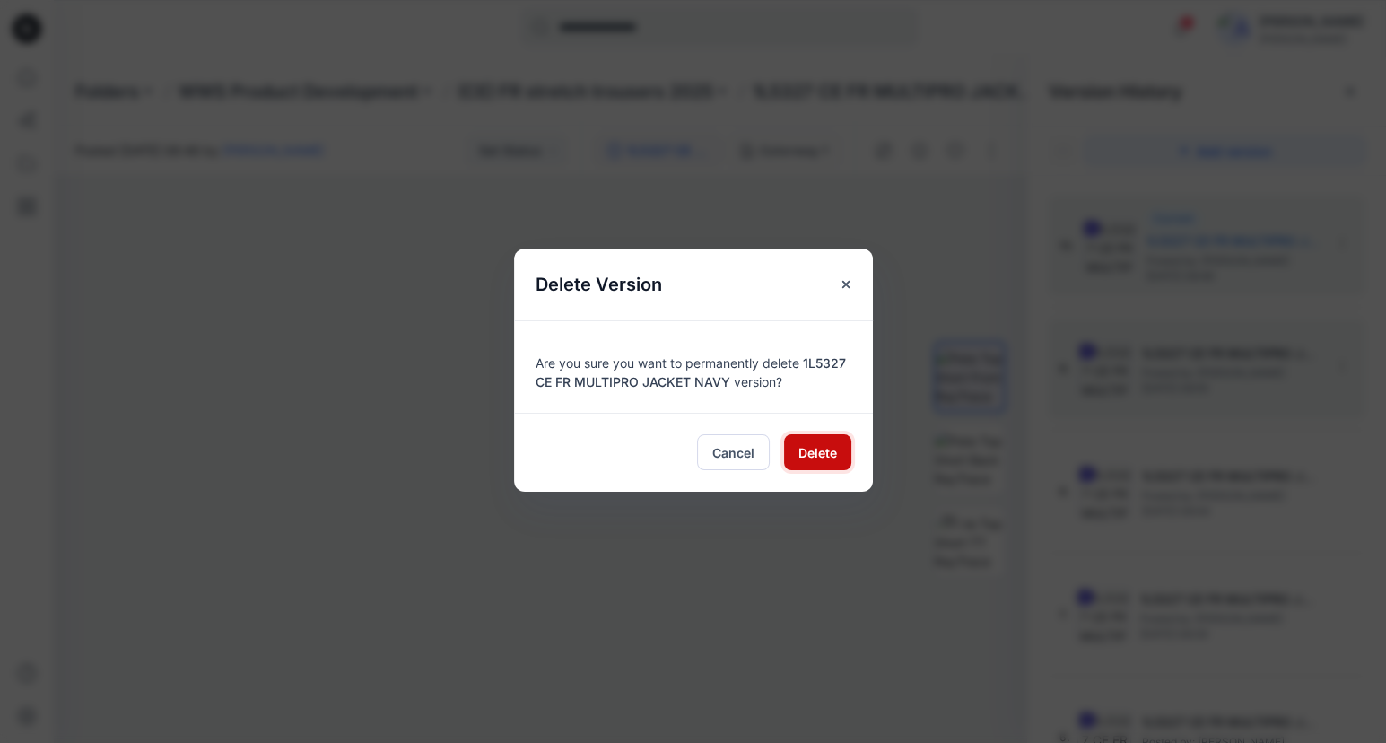
click at [798, 438] on button "Delete" at bounding box center [817, 452] width 67 height 36
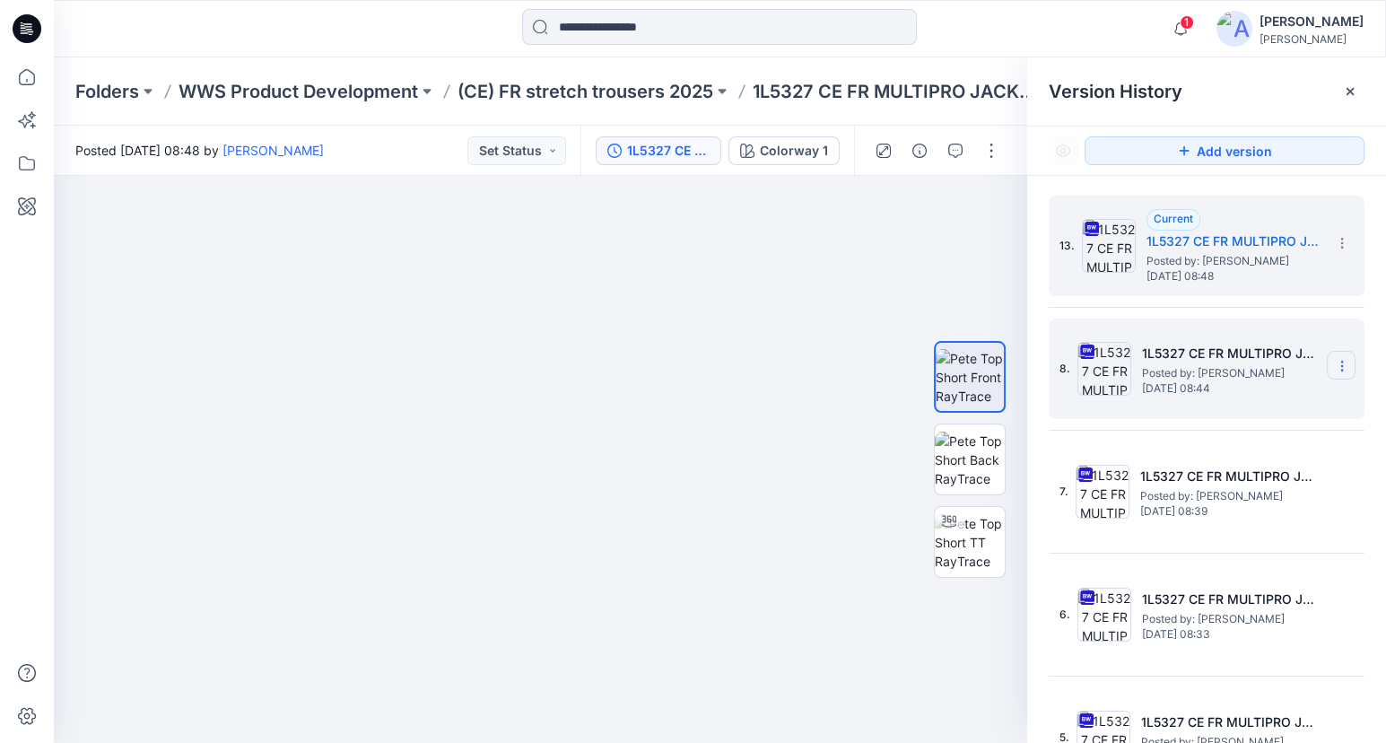
click at [1338, 360] on icon at bounding box center [1342, 366] width 14 height 14
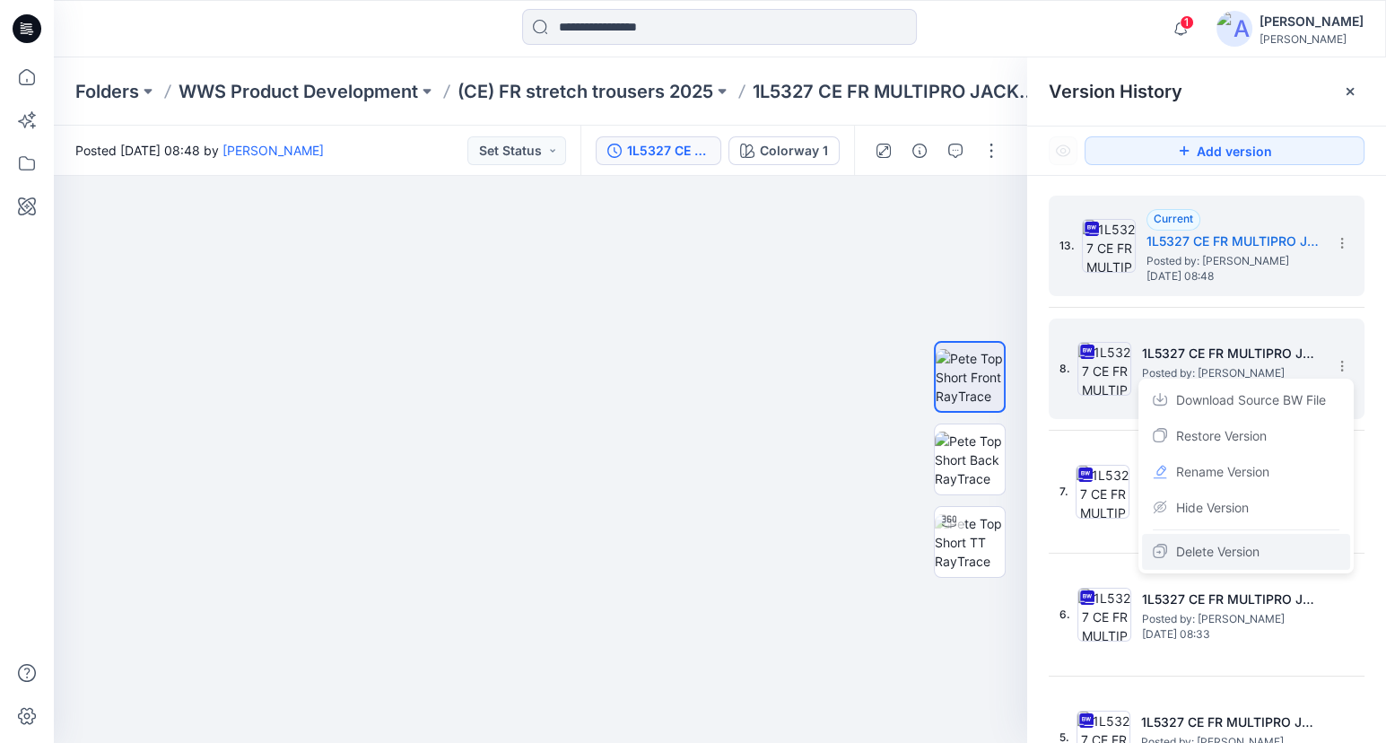
click at [1233, 546] on span "Delete Version" at bounding box center [1217, 552] width 83 height 22
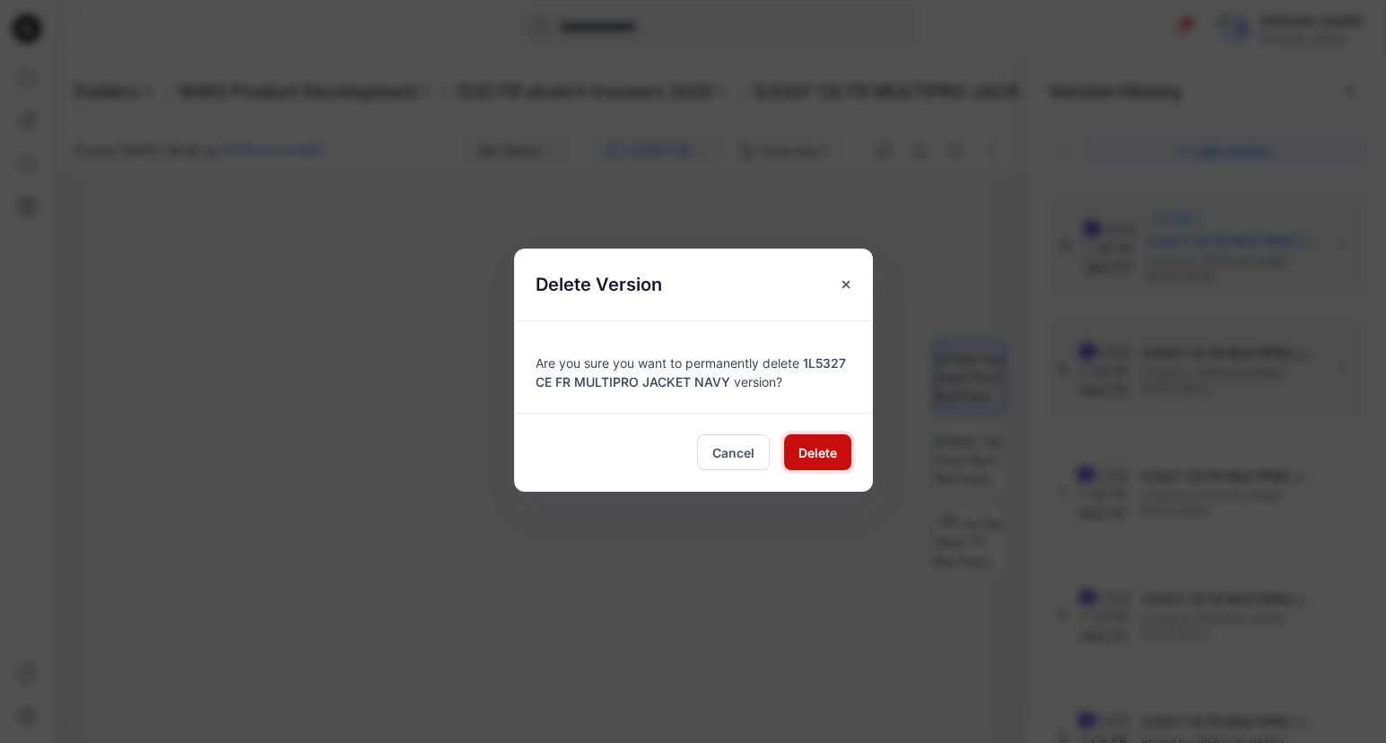
click at [827, 440] on button "Delete" at bounding box center [817, 452] width 67 height 36
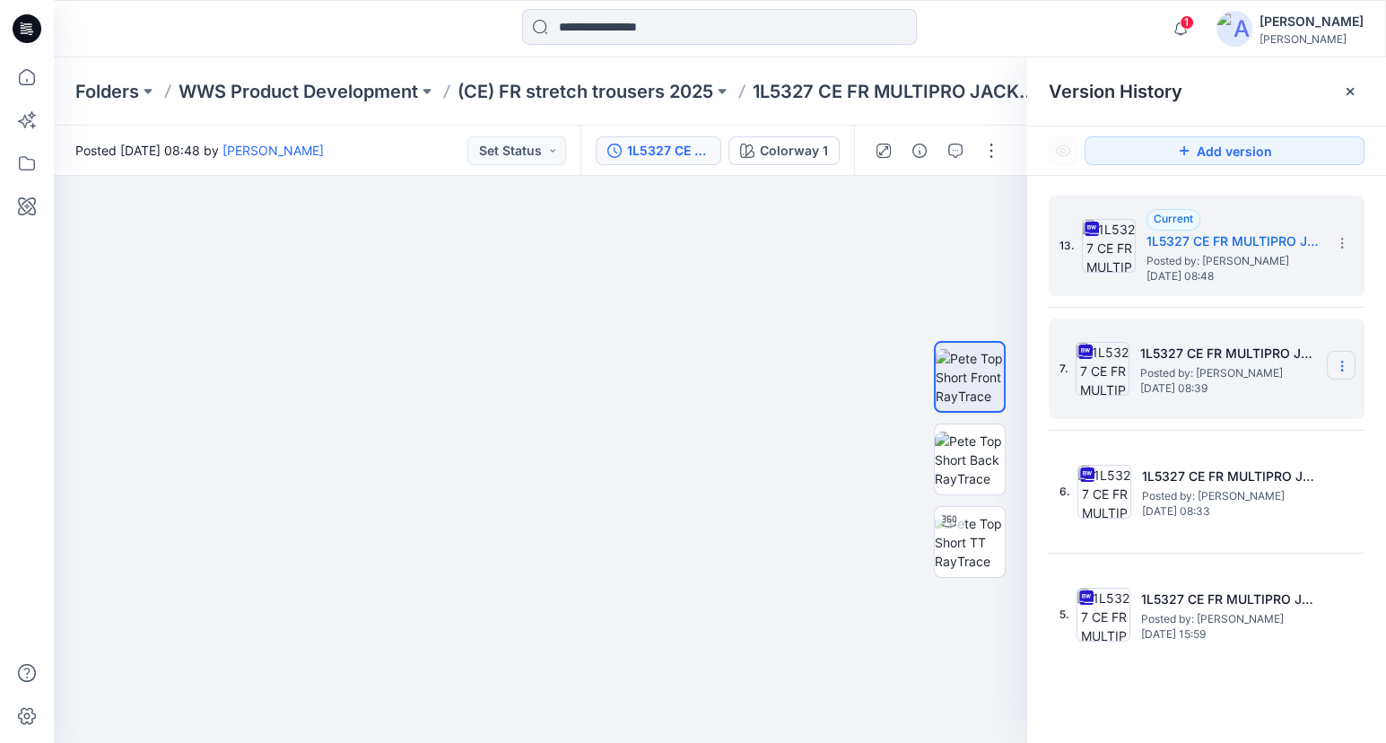
click at [1335, 359] on icon at bounding box center [1342, 366] width 14 height 14
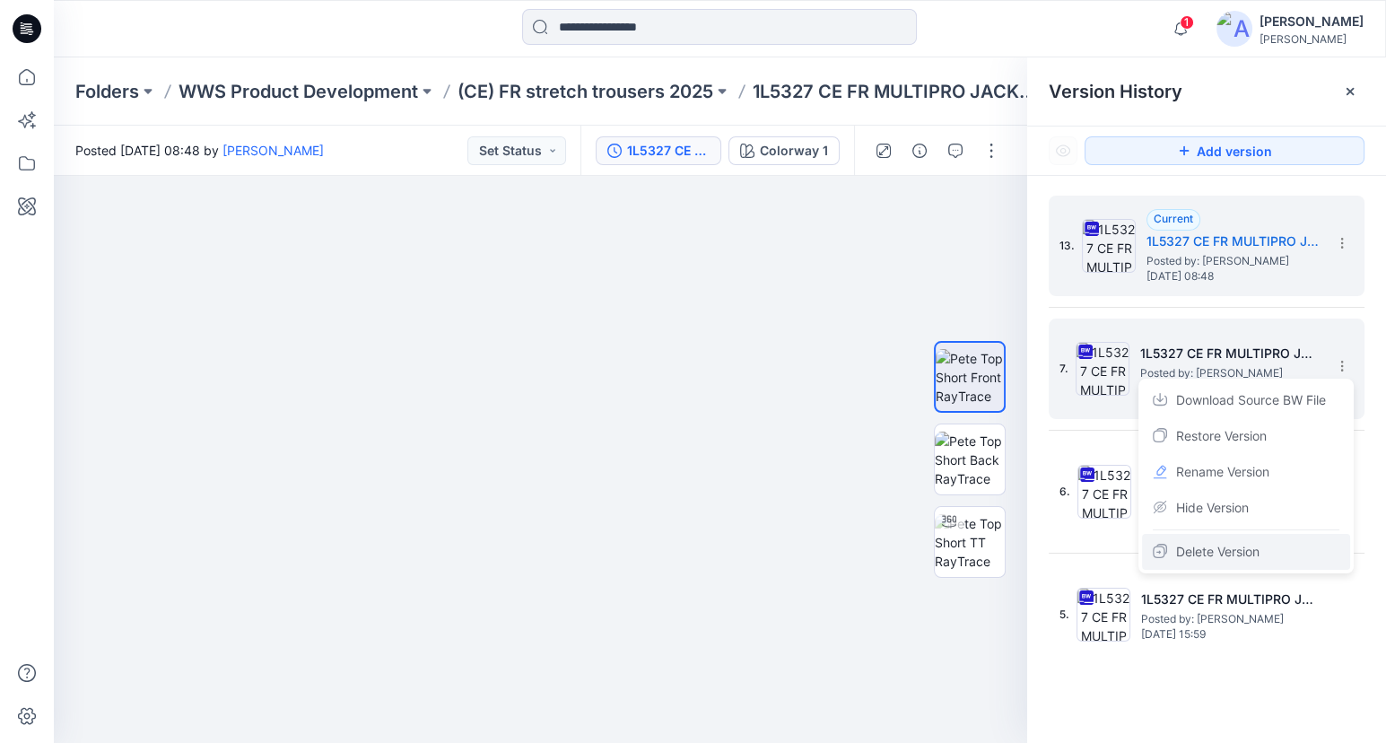
click at [1225, 546] on span "Delete Version" at bounding box center [1217, 552] width 83 height 22
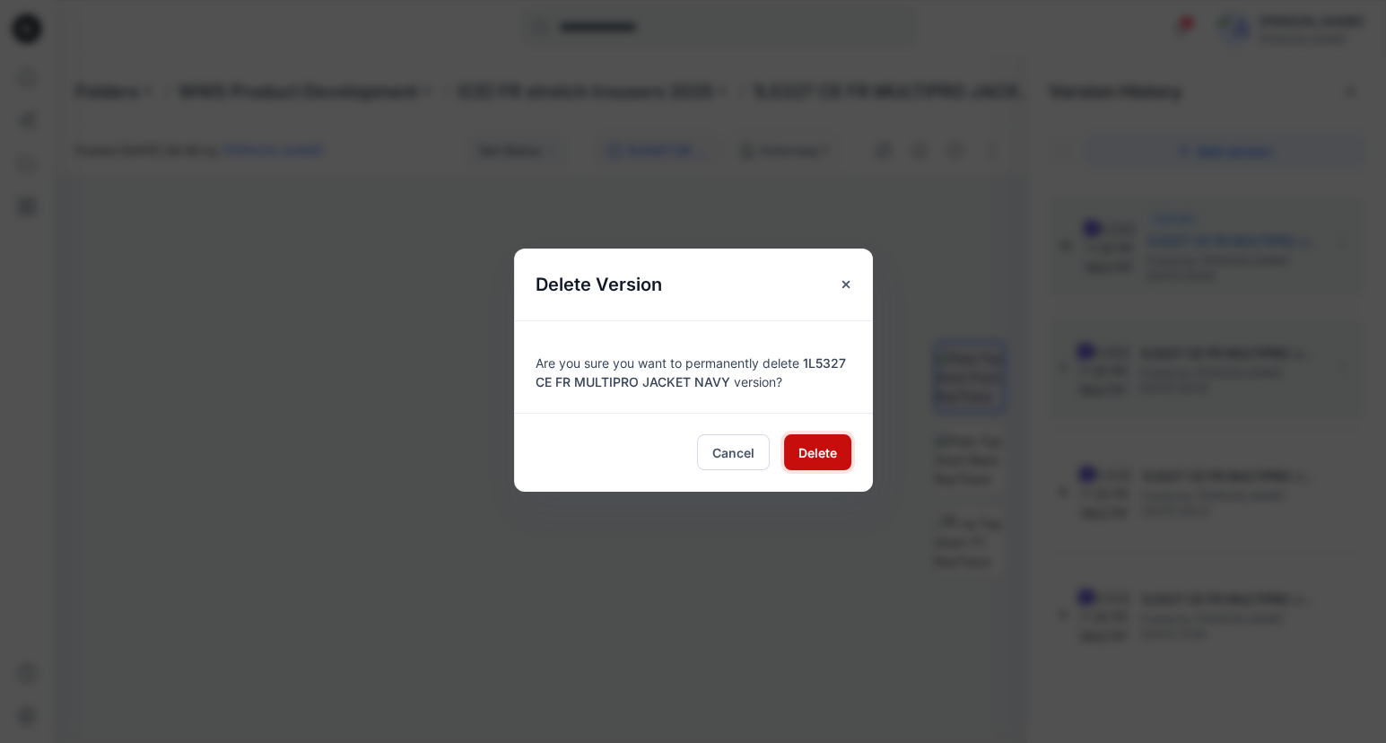
click at [820, 449] on span "Delete" at bounding box center [817, 452] width 39 height 19
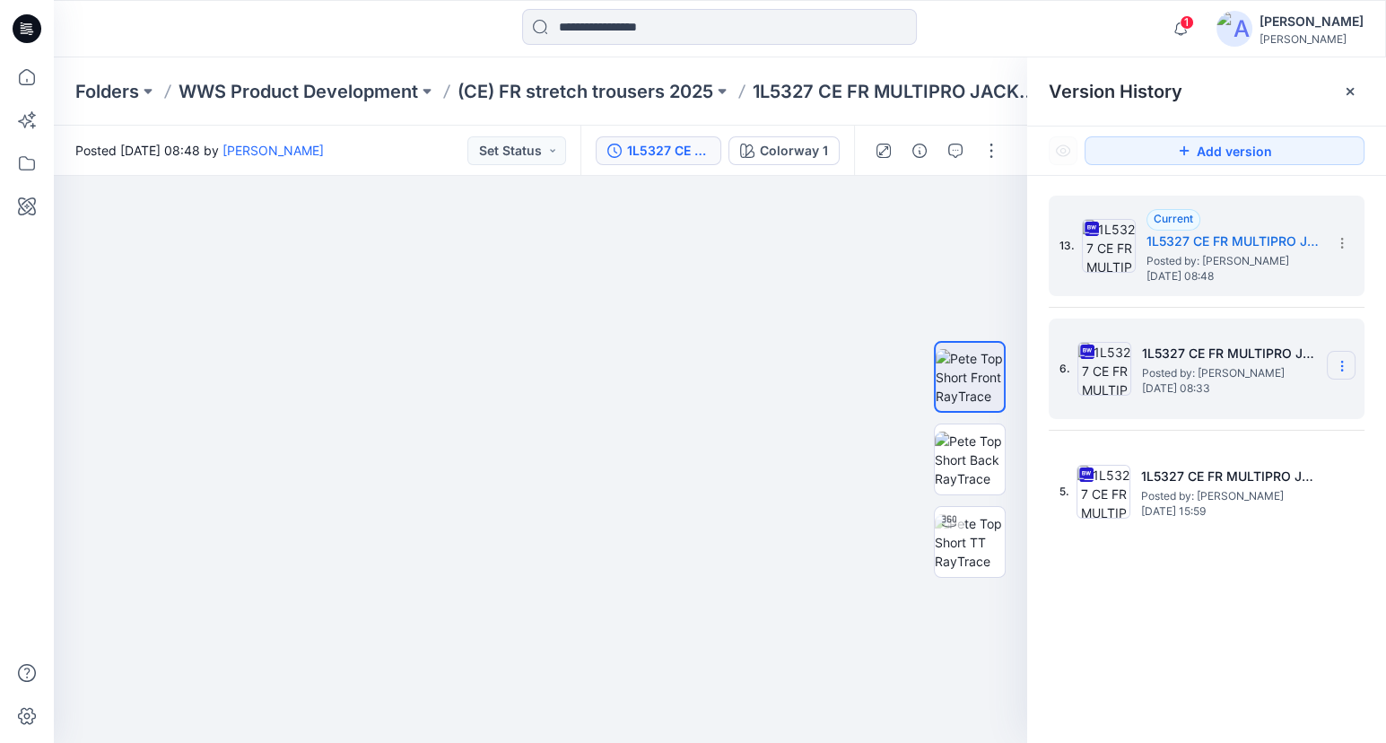
click at [1343, 362] on icon at bounding box center [1342, 366] width 14 height 14
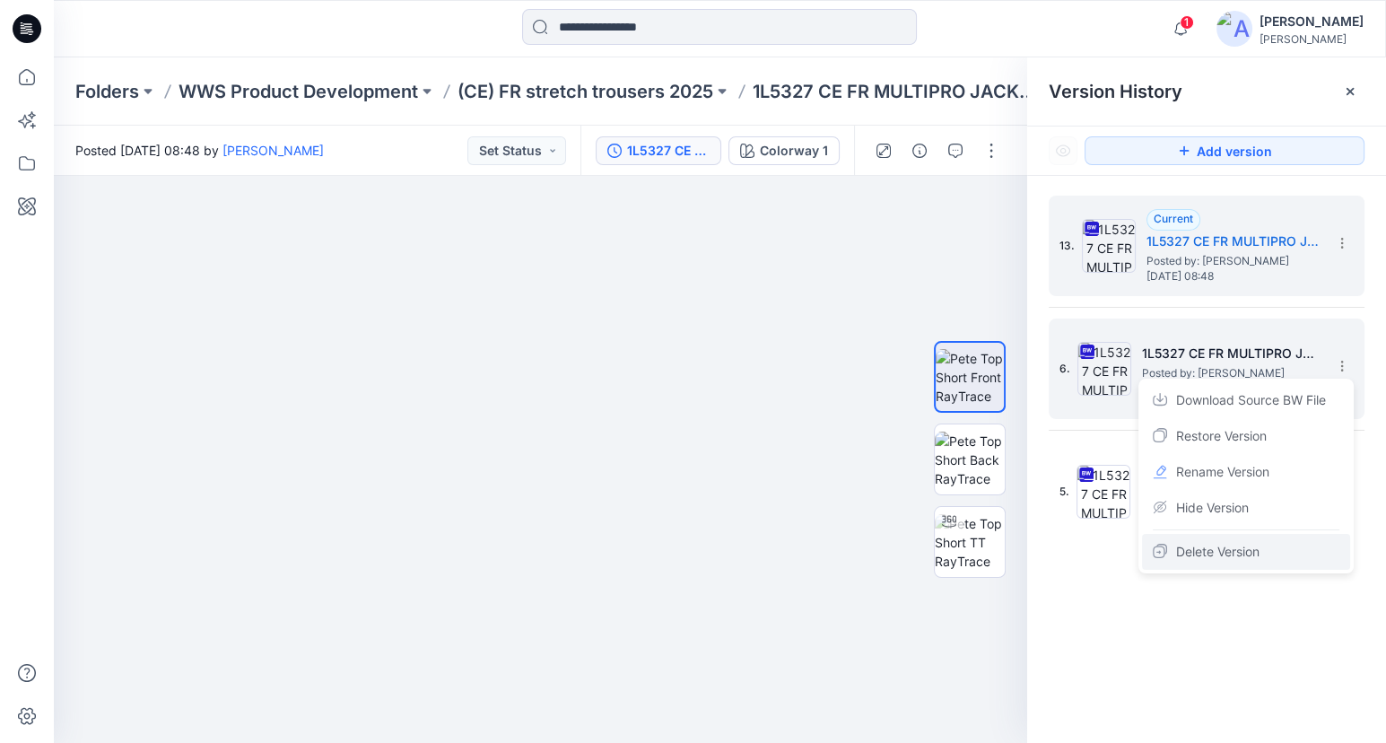
click at [1277, 540] on div "Delete Version" at bounding box center [1246, 552] width 208 height 36
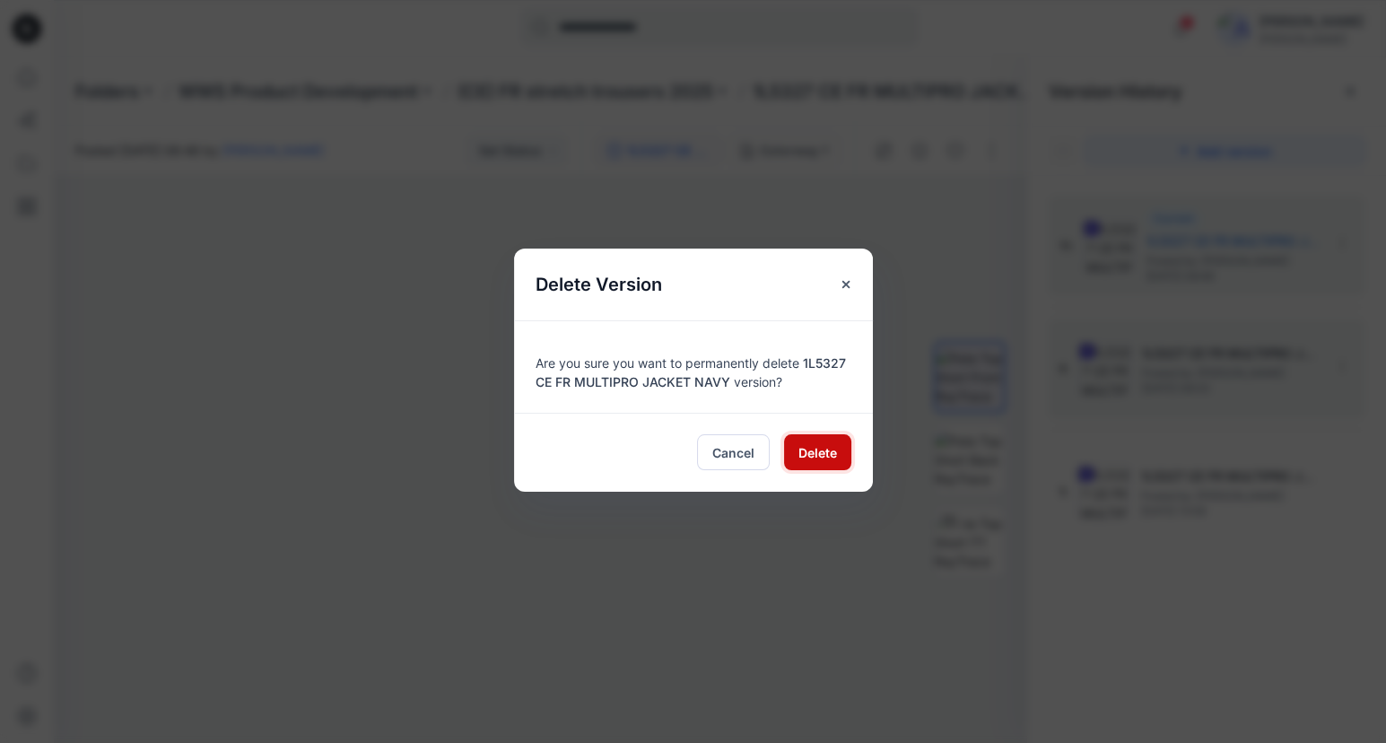
click at [812, 457] on span "Delete" at bounding box center [817, 452] width 39 height 19
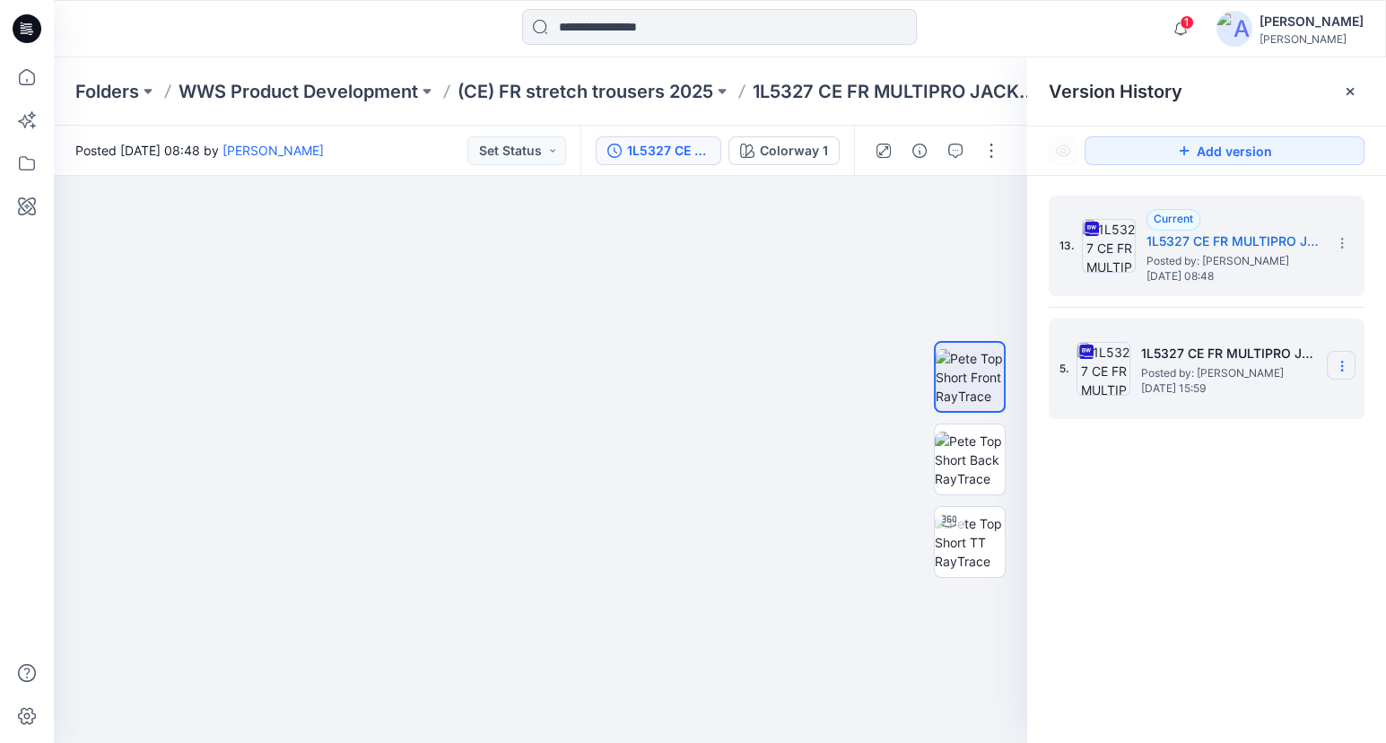
click at [1345, 355] on section at bounding box center [1341, 365] width 29 height 29
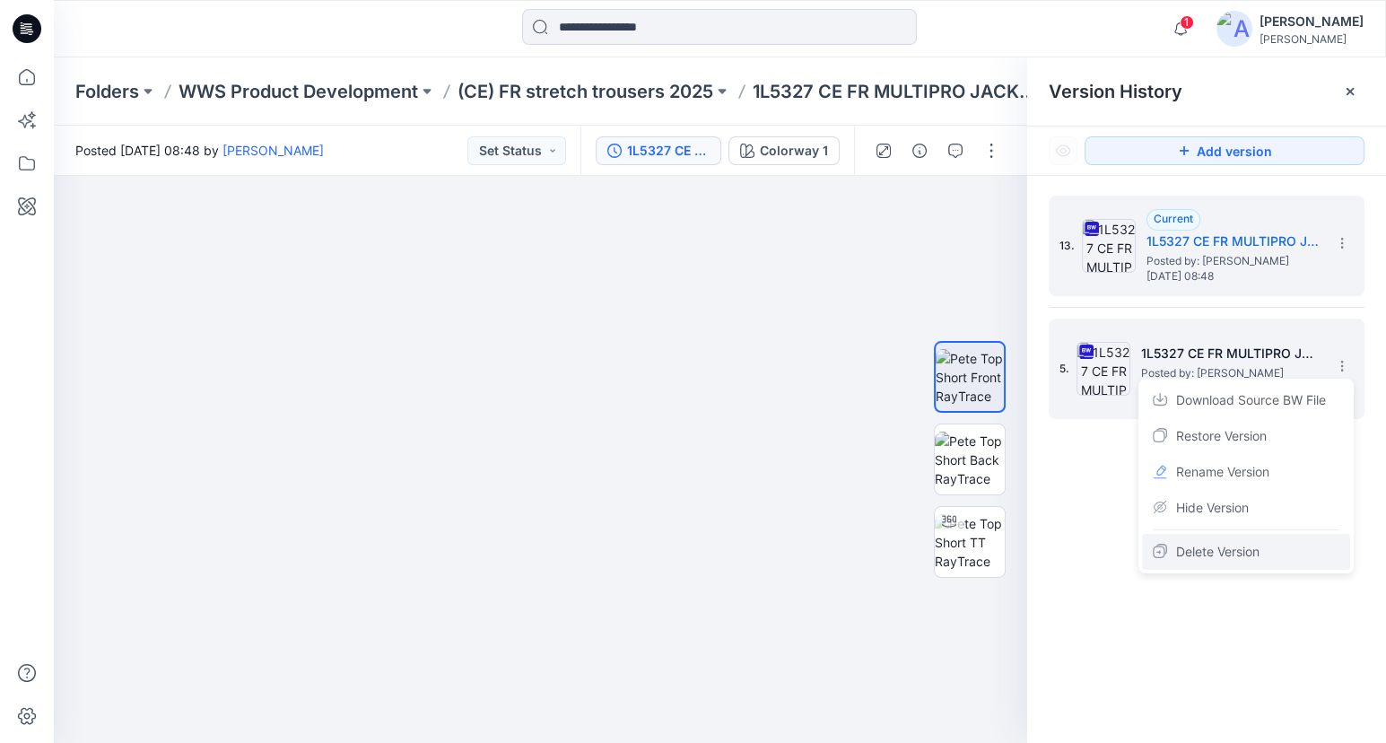
click at [1242, 553] on span "Delete Version" at bounding box center [1217, 552] width 83 height 22
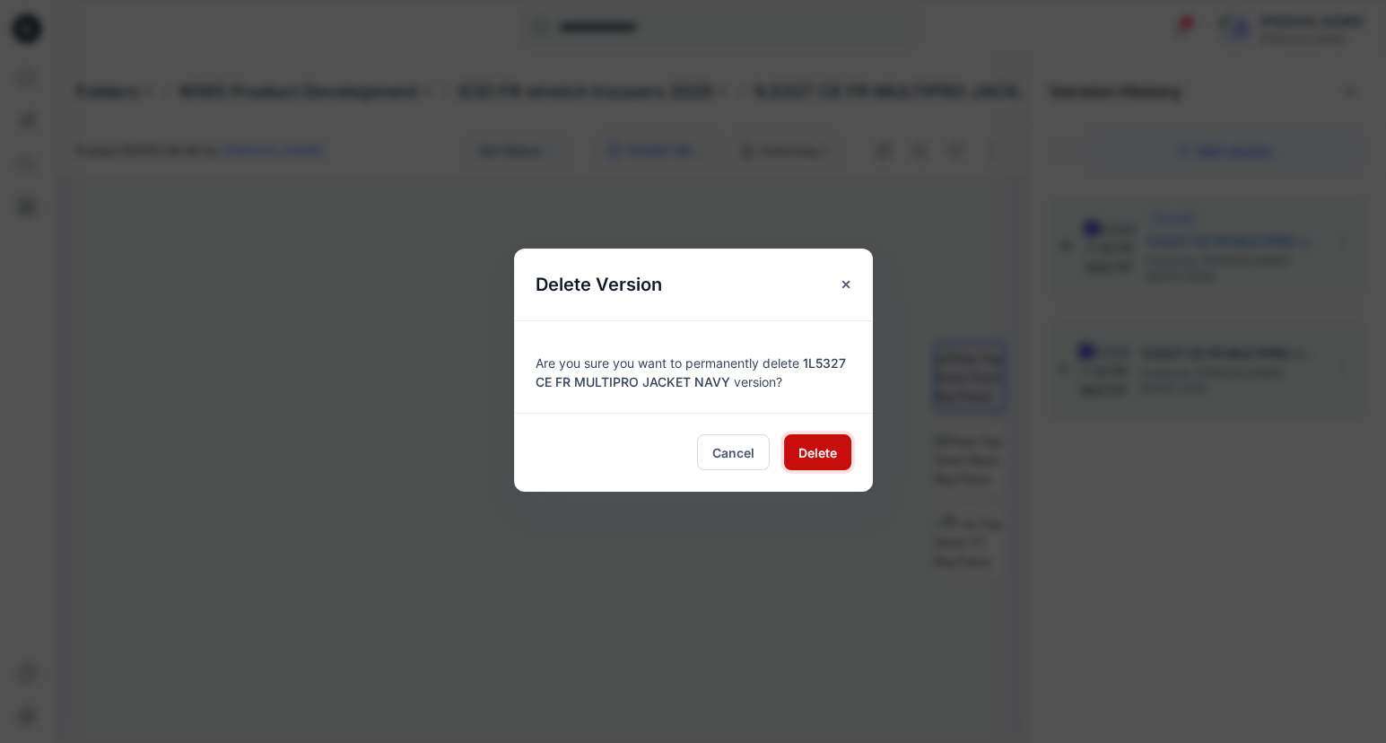
click at [832, 449] on span "Delete" at bounding box center [817, 452] width 39 height 19
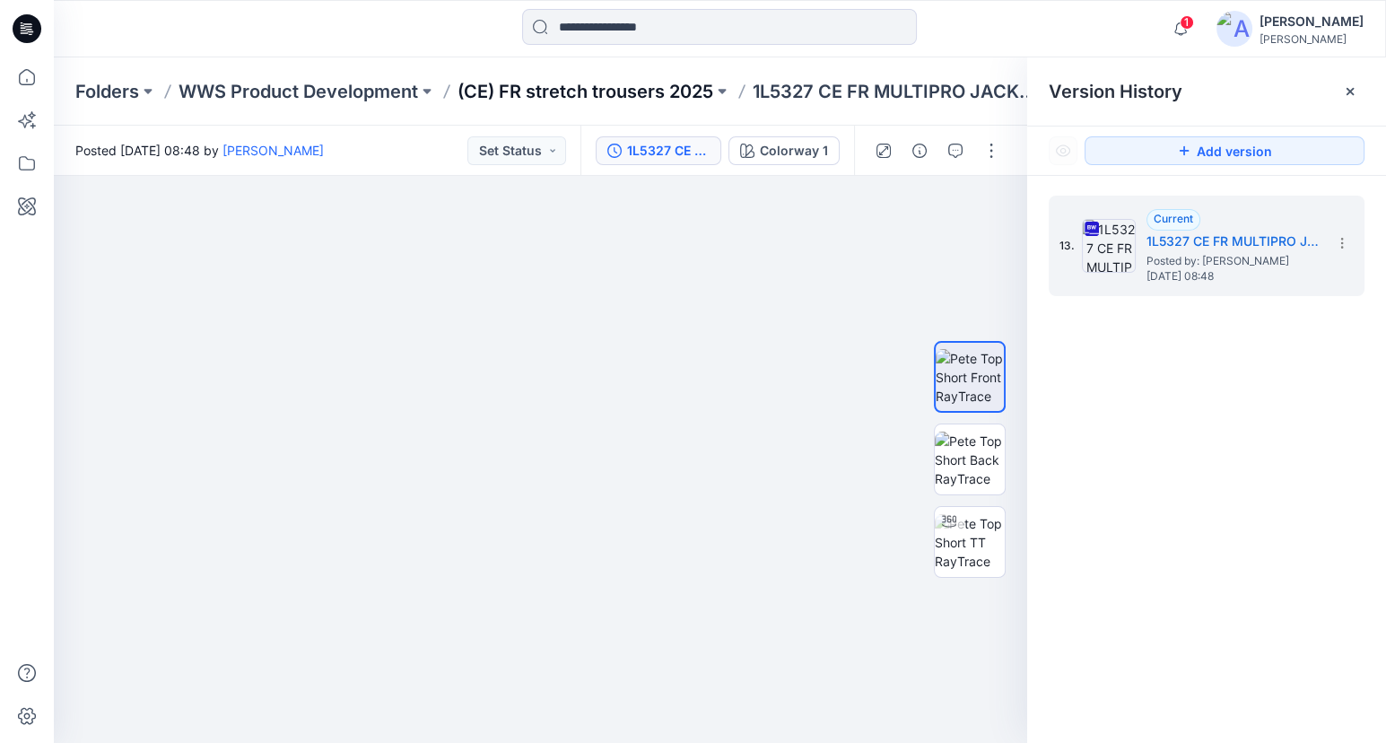
click at [604, 85] on p "(CE) FR stretch trousers 2025" at bounding box center [586, 91] width 256 height 25
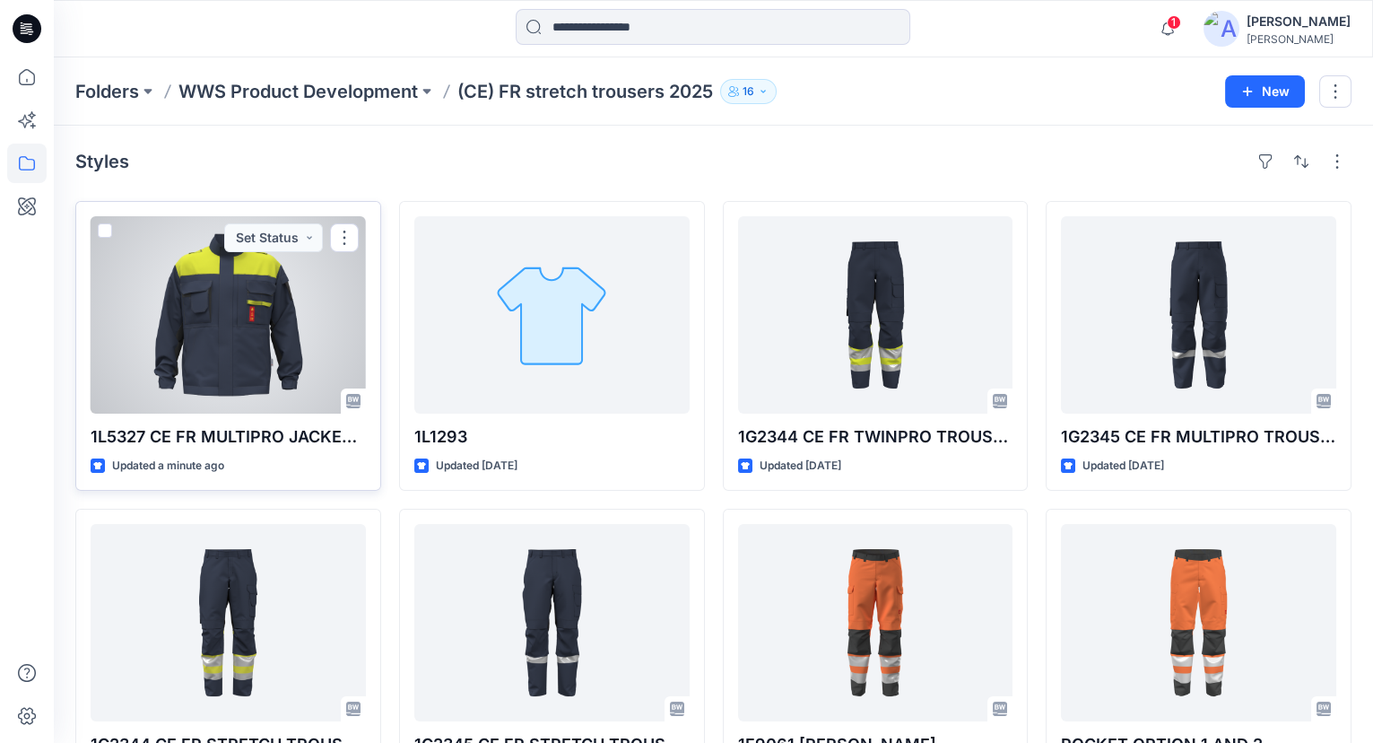
click at [258, 318] on div at bounding box center [228, 314] width 275 height 197
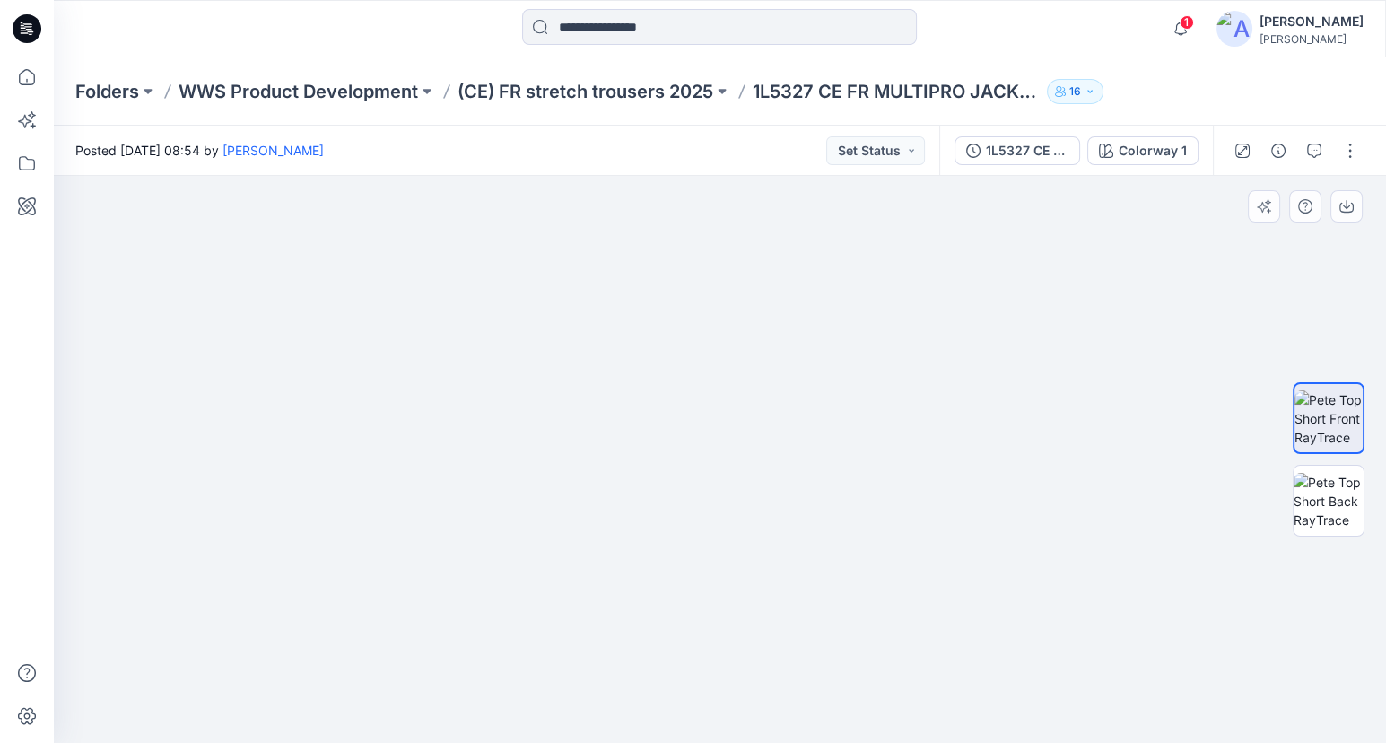
drag, startPoint x: 694, startPoint y: 369, endPoint x: 695, endPoint y: 414, distance: 44.9
click at [695, 414] on img at bounding box center [720, 299] width 1300 height 889
drag, startPoint x: 753, startPoint y: 385, endPoint x: 742, endPoint y: 464, distance: 79.7
click at [742, 464] on img at bounding box center [720, 339] width 1300 height 810
click at [1190, 17] on icon "button" at bounding box center [1181, 29] width 34 height 36
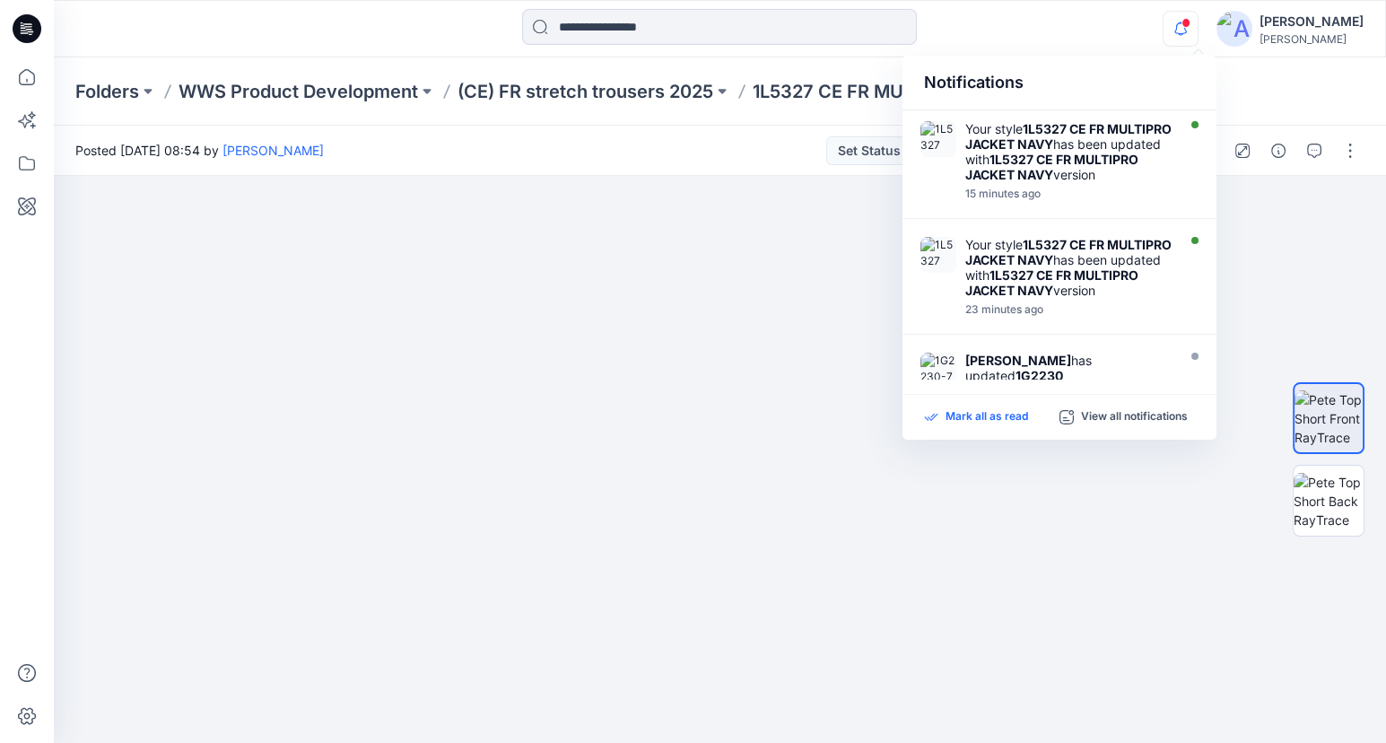
click at [991, 419] on p "Mark all as read" at bounding box center [987, 417] width 83 height 16
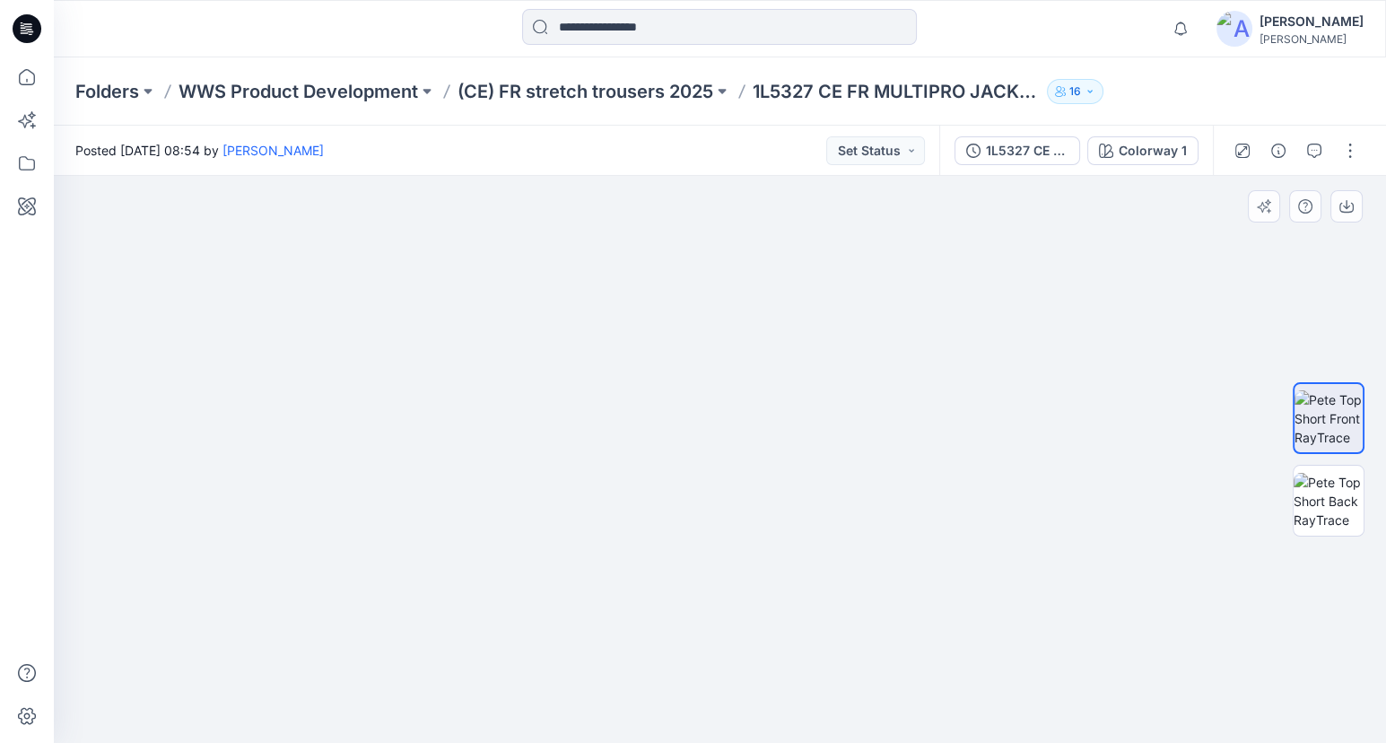
click at [283, 378] on img at bounding box center [720, 378] width 1056 height 729
click at [980, 148] on icon "button" at bounding box center [973, 151] width 14 height 14
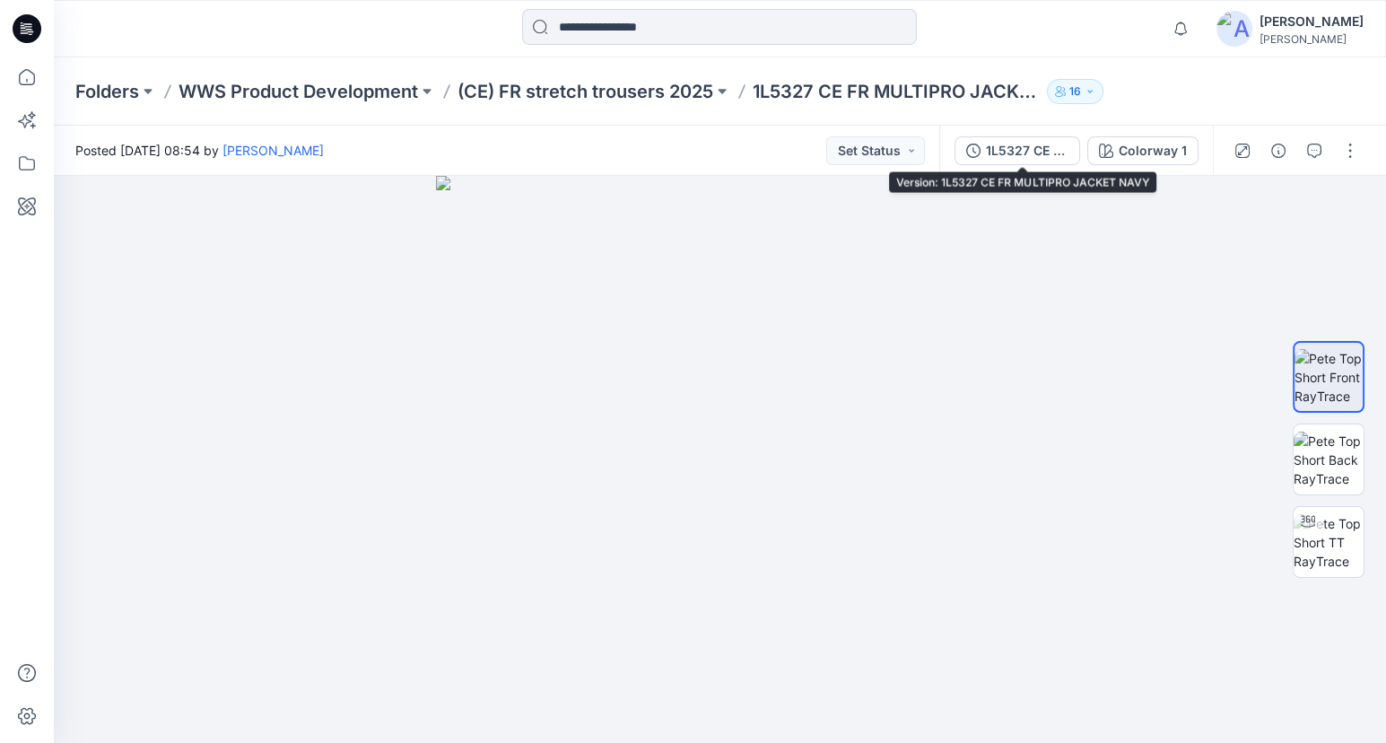
click at [1054, 152] on div "1L5327 CE FR MULTIPRO JACKET NAVY" at bounding box center [1027, 151] width 83 height 20
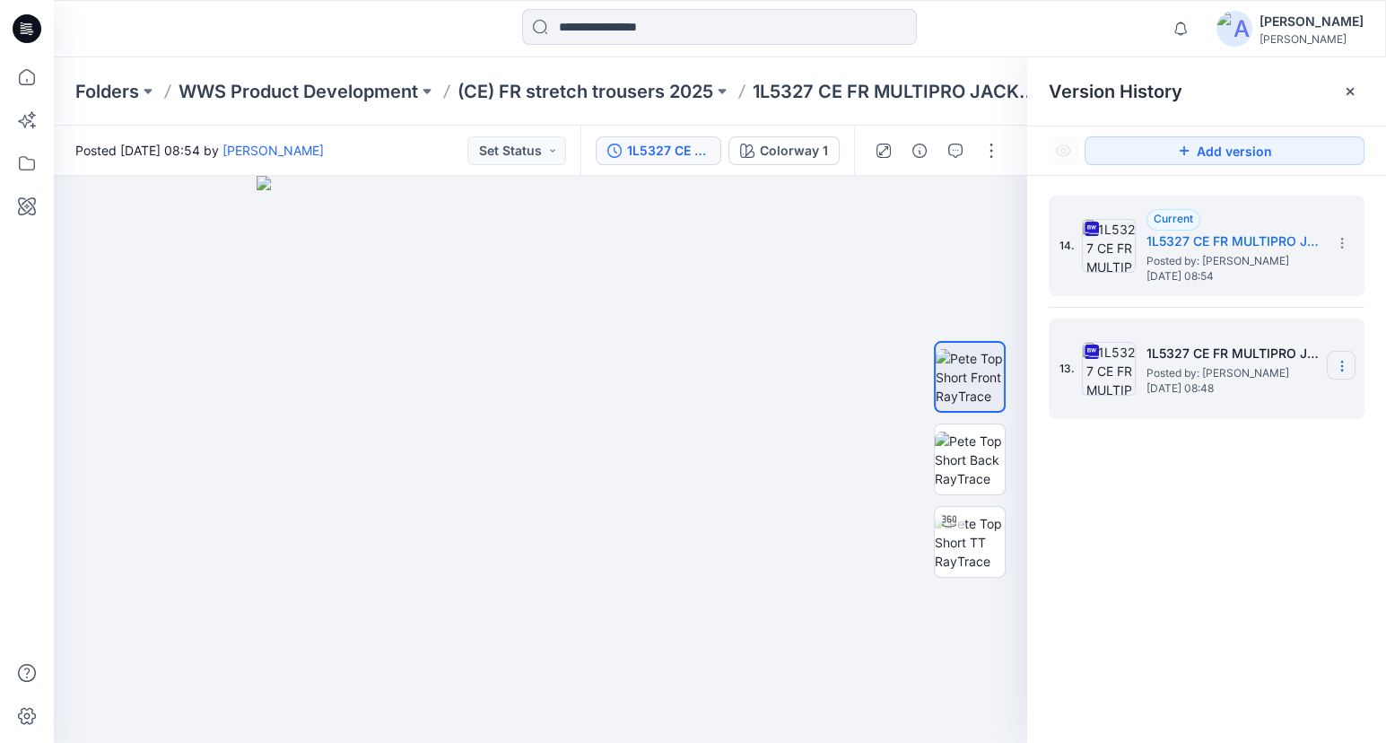
click at [1344, 367] on icon at bounding box center [1342, 366] width 14 height 14
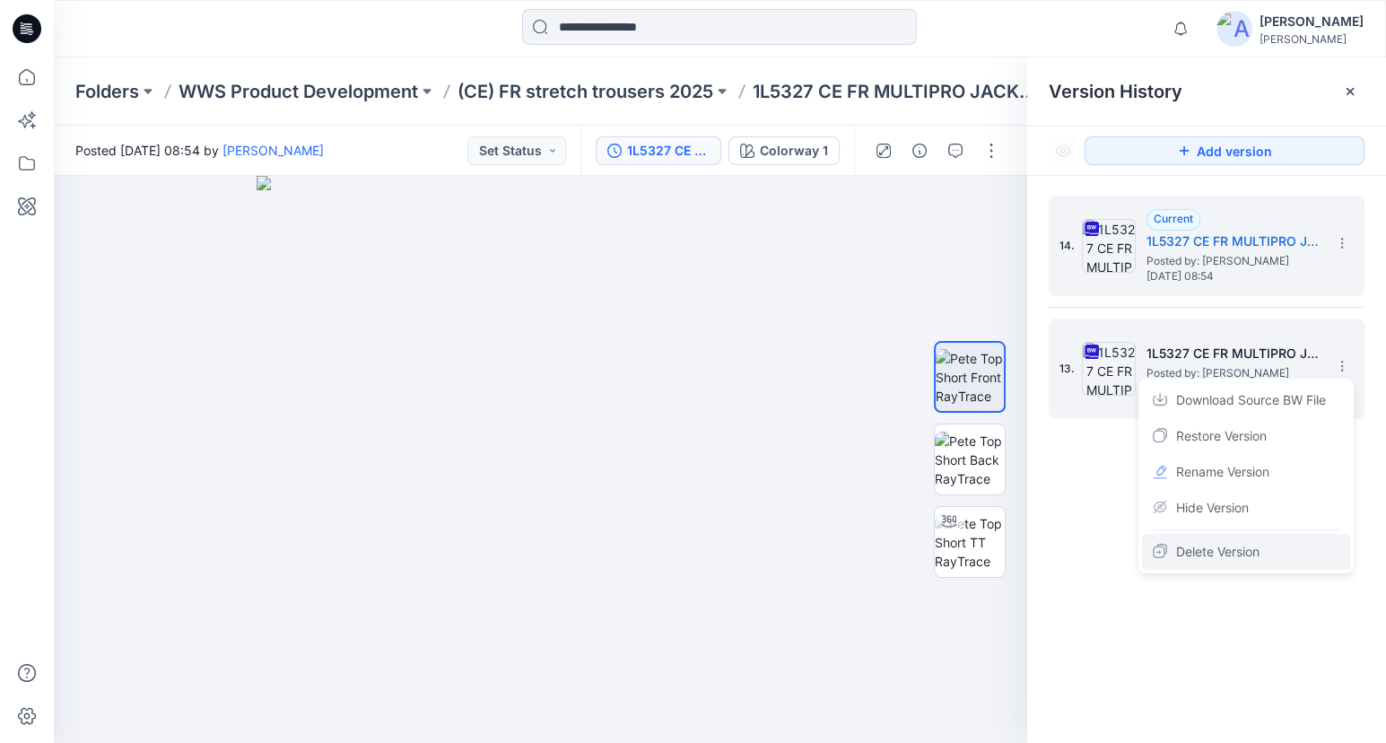
click at [1234, 556] on span "Delete Version" at bounding box center [1217, 552] width 83 height 22
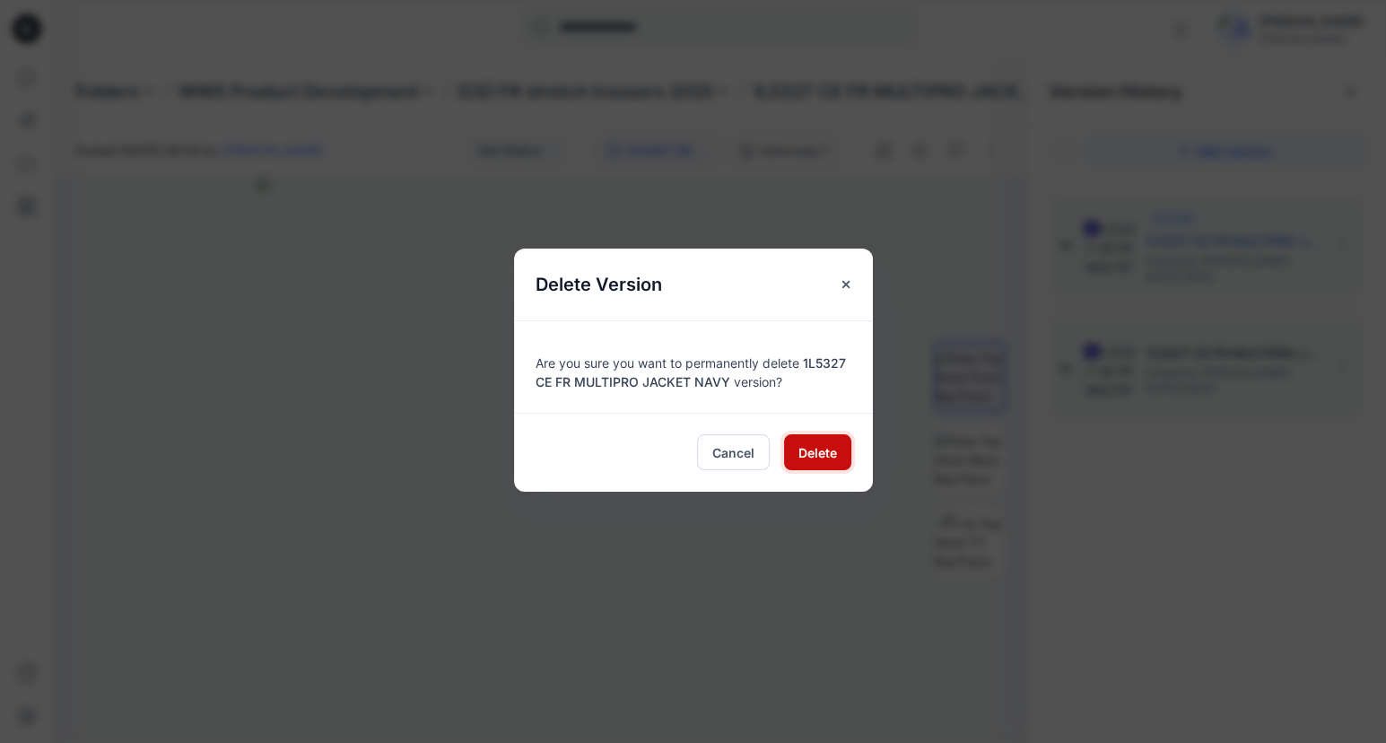
click at [819, 434] on button "Delete" at bounding box center [817, 452] width 67 height 36
